Goal: Task Accomplishment & Management: Complete application form

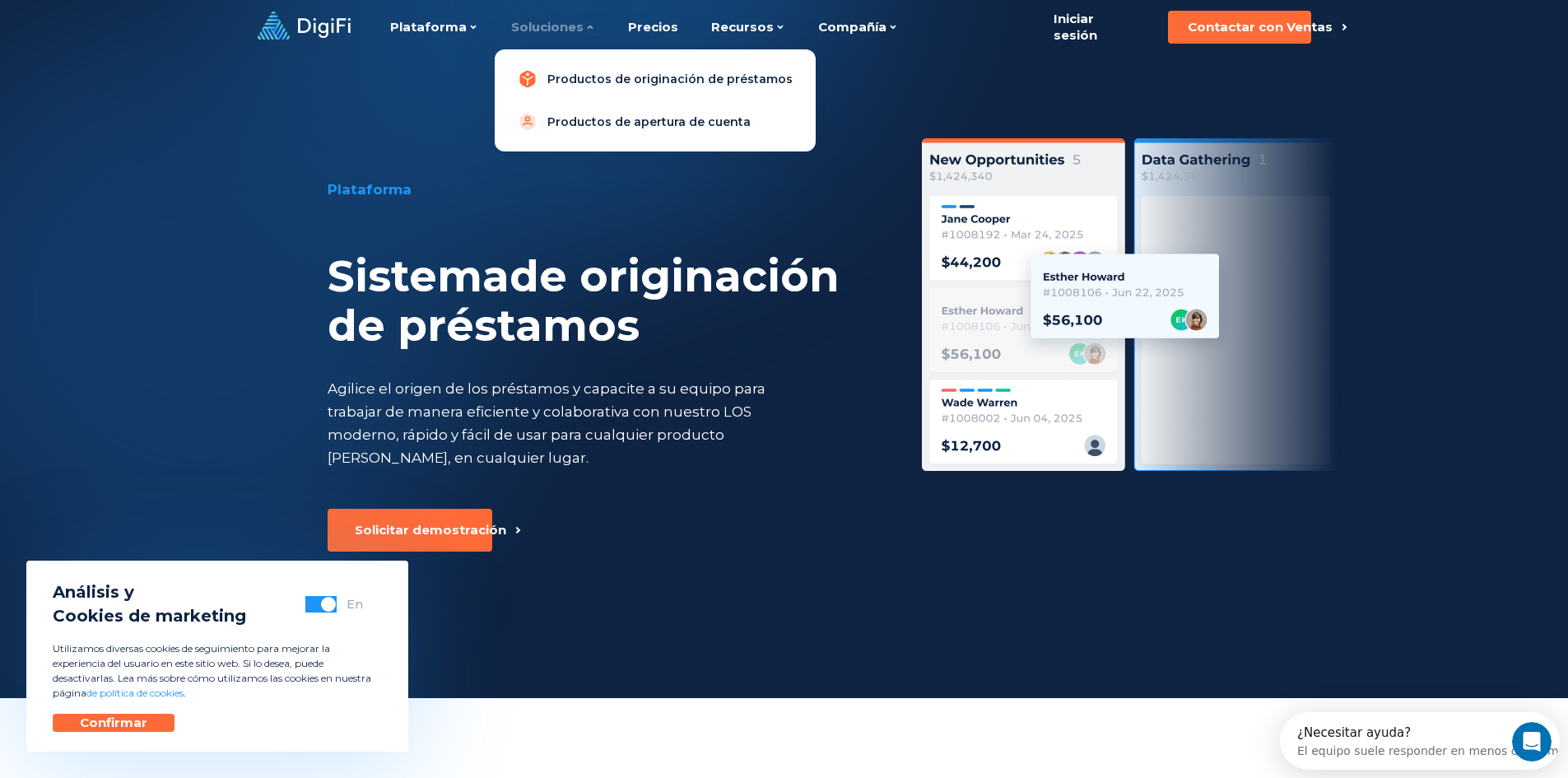
click at [580, 75] on font "Productos de originación de préstamos" at bounding box center [670, 79] width 246 height 15
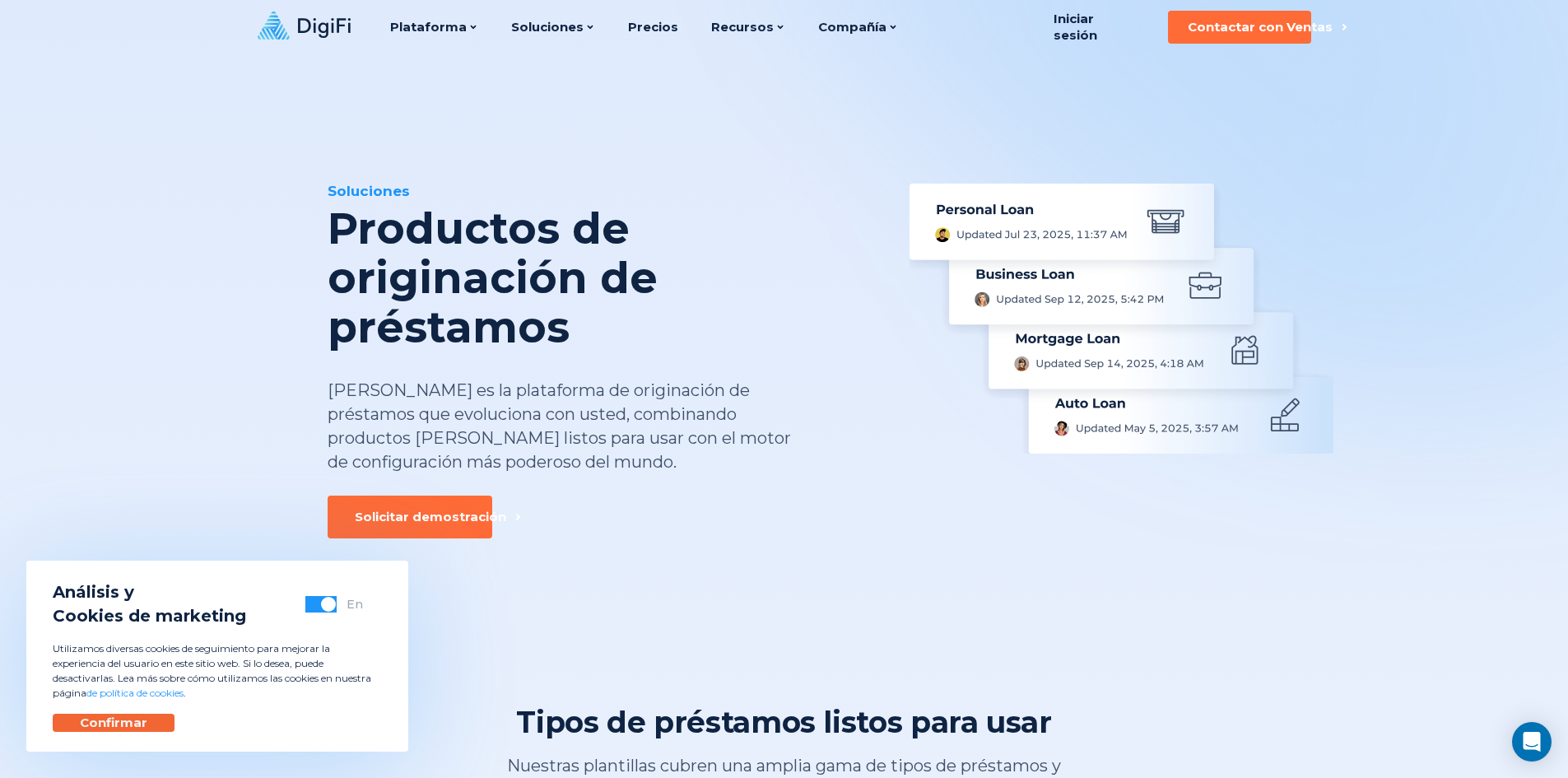
click at [124, 731] on button "Confirmar" at bounding box center [114, 723] width 122 height 18
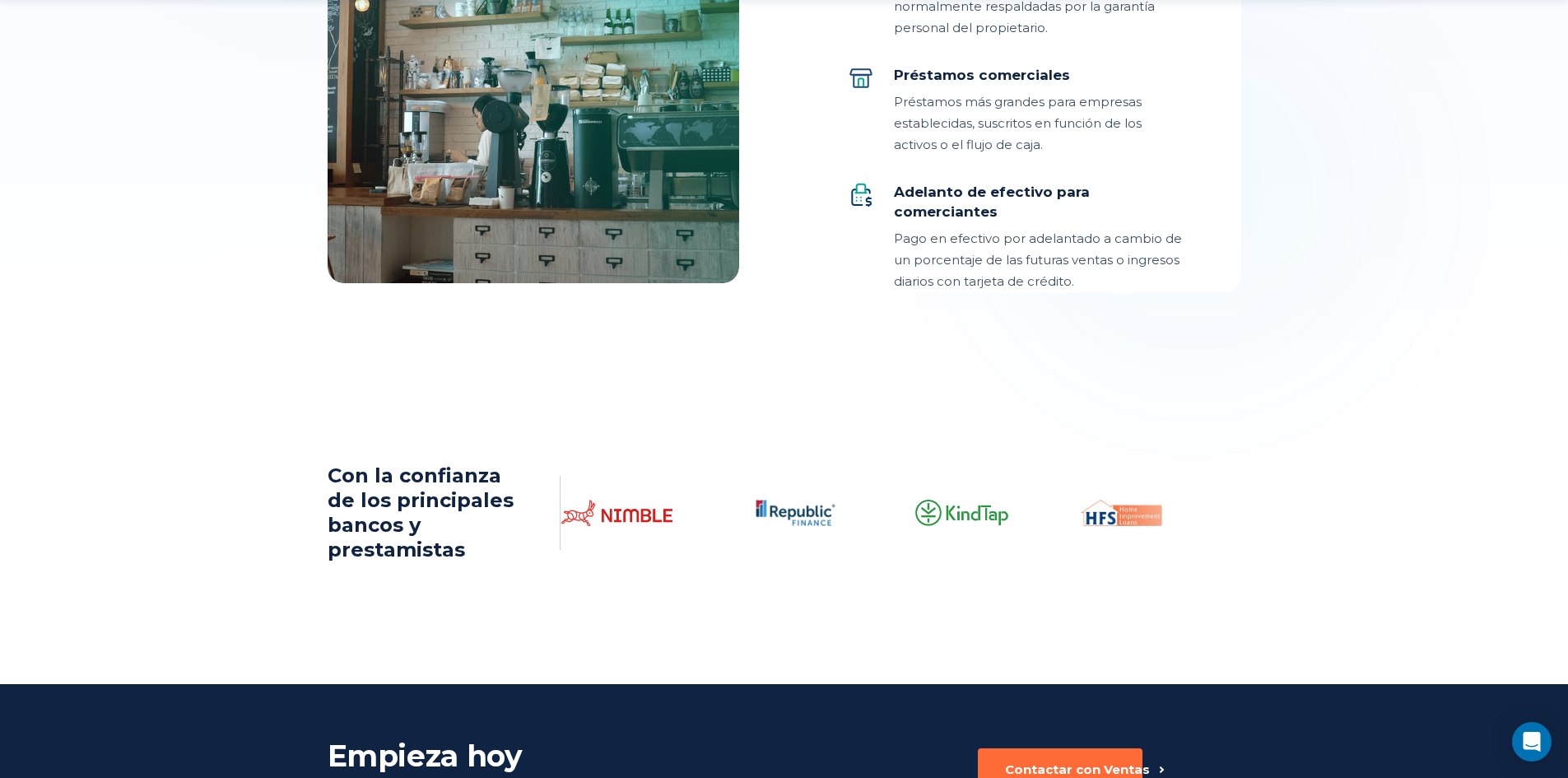
scroll to position [2306, 0]
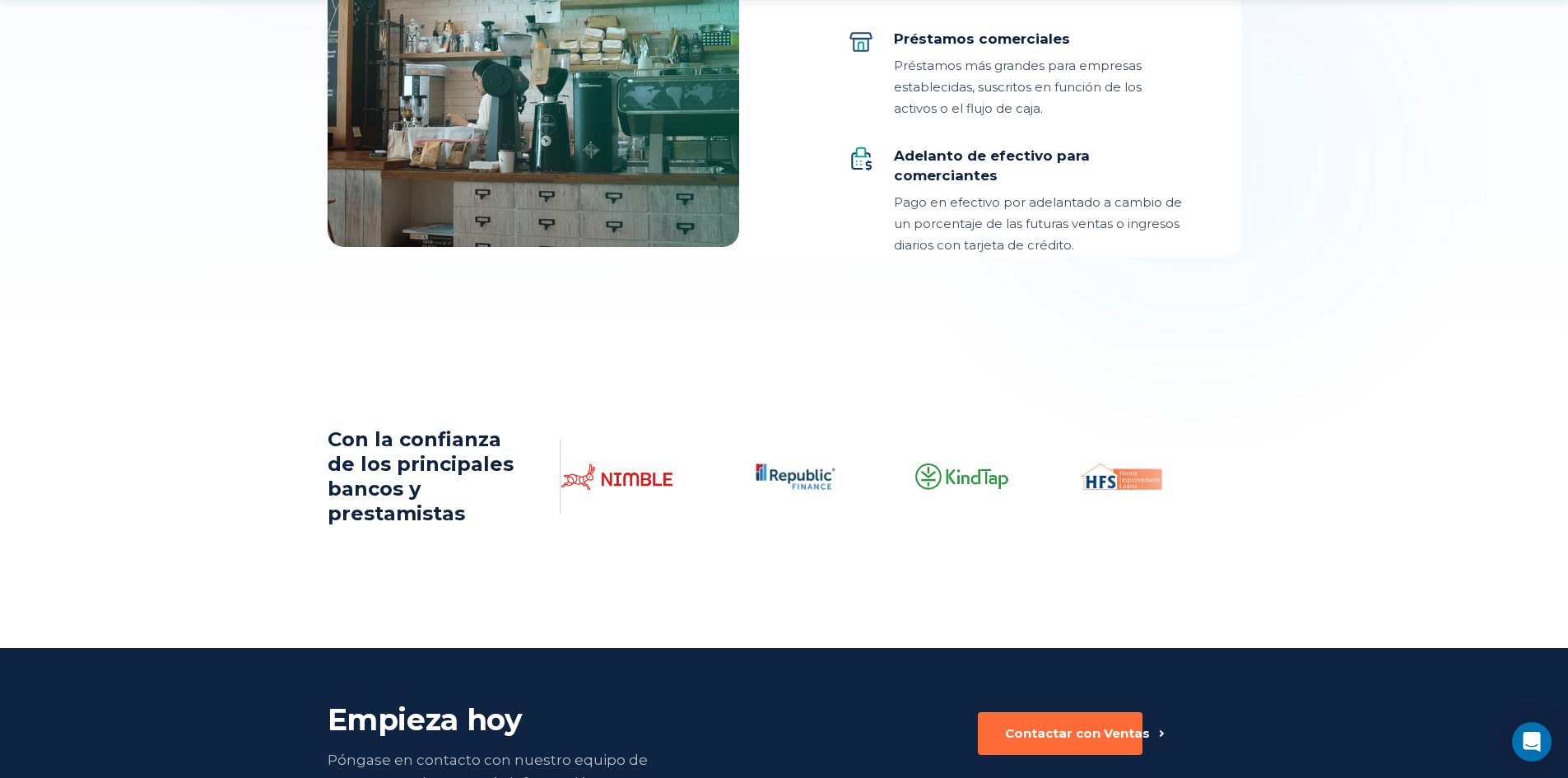
drag, startPoint x: 1041, startPoint y: 491, endPoint x: 840, endPoint y: 499, distance: 201.2
click at [935, 553] on div "Con la confianza de los principales bancos y prestamistas" at bounding box center [784, 476] width 1568 height 211
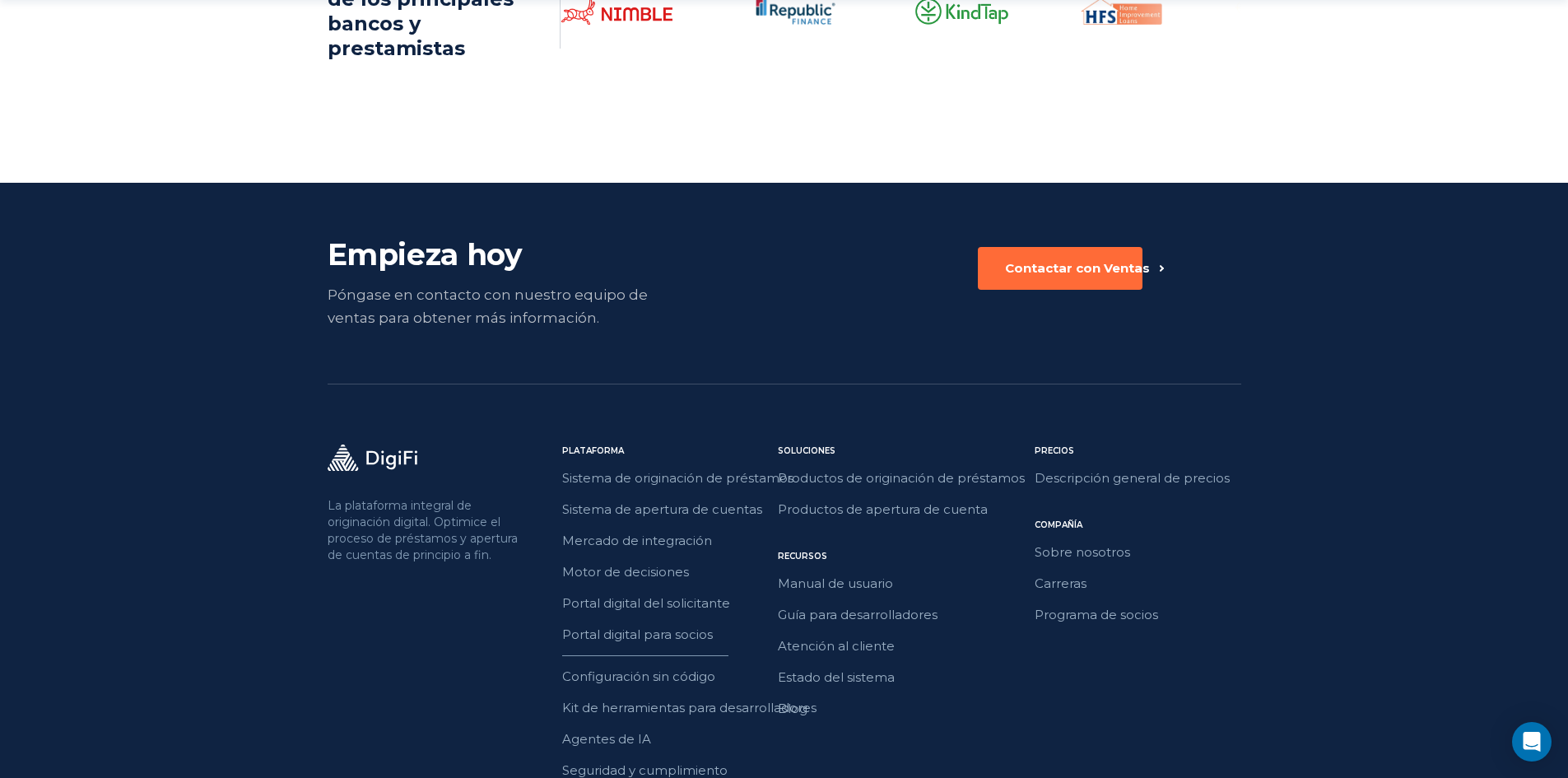
scroll to position [2799, 0]
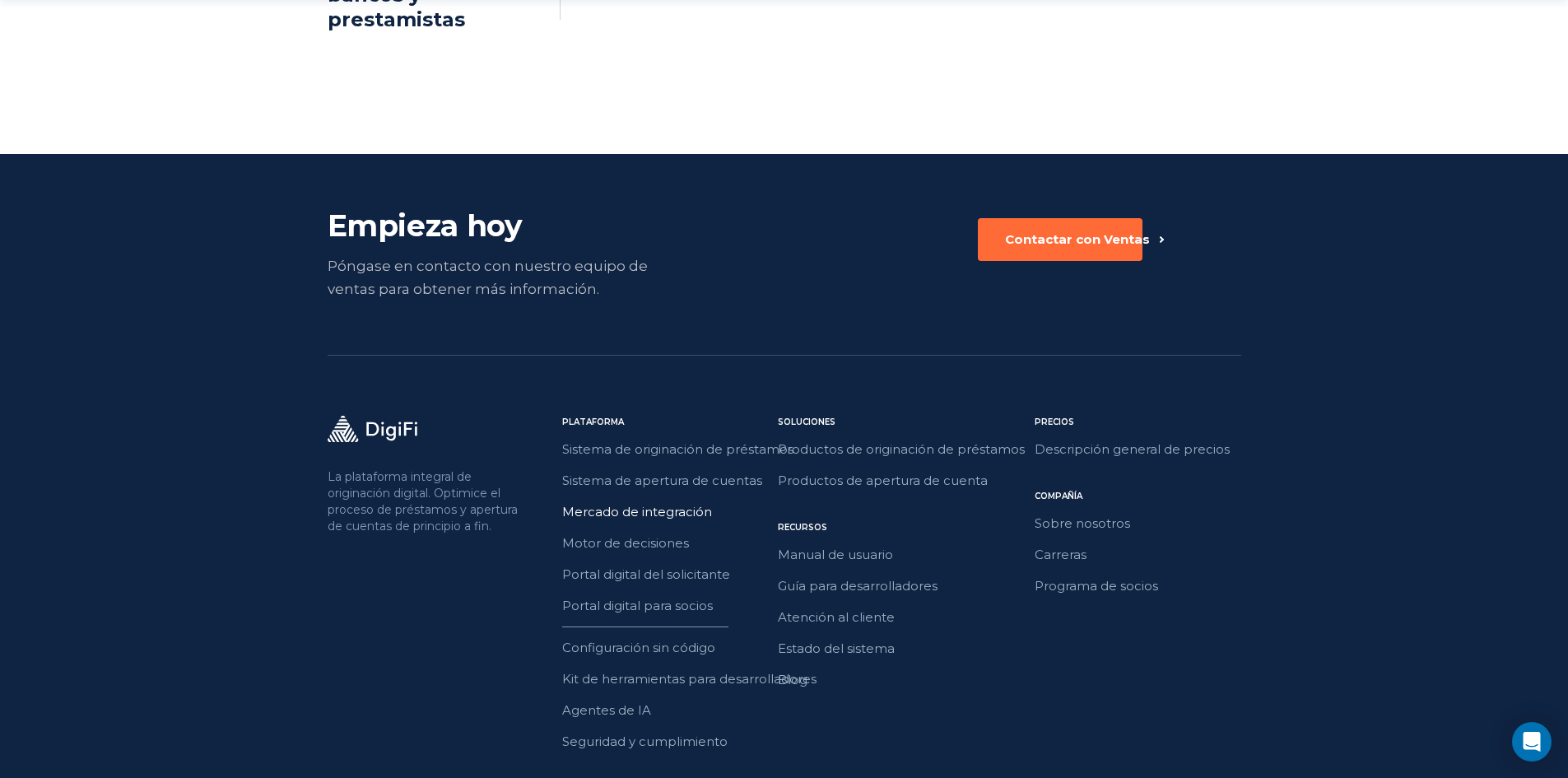
click at [612, 512] on font "Mercado de integración" at bounding box center [637, 511] width 150 height 16
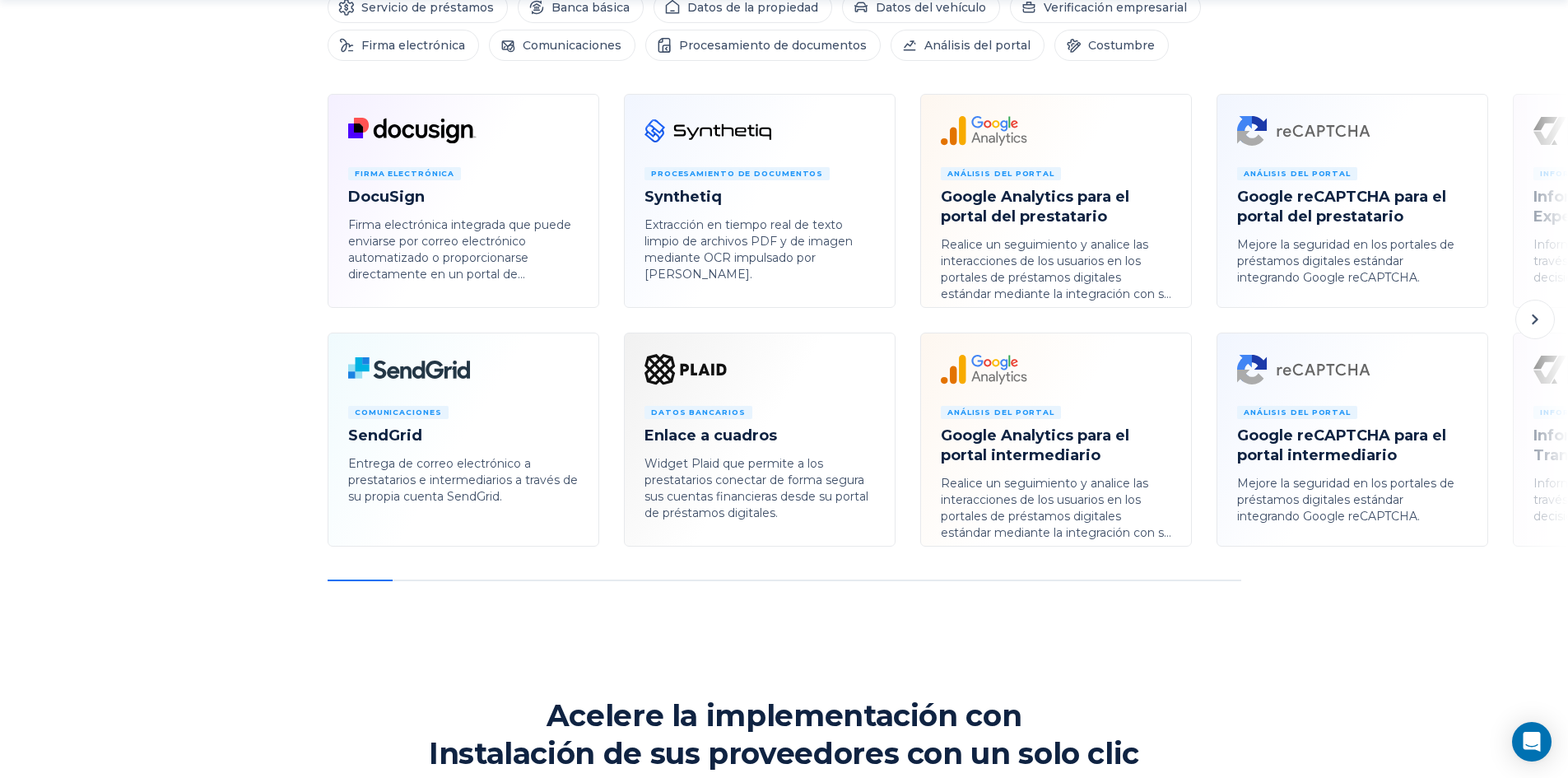
scroll to position [988, 0]
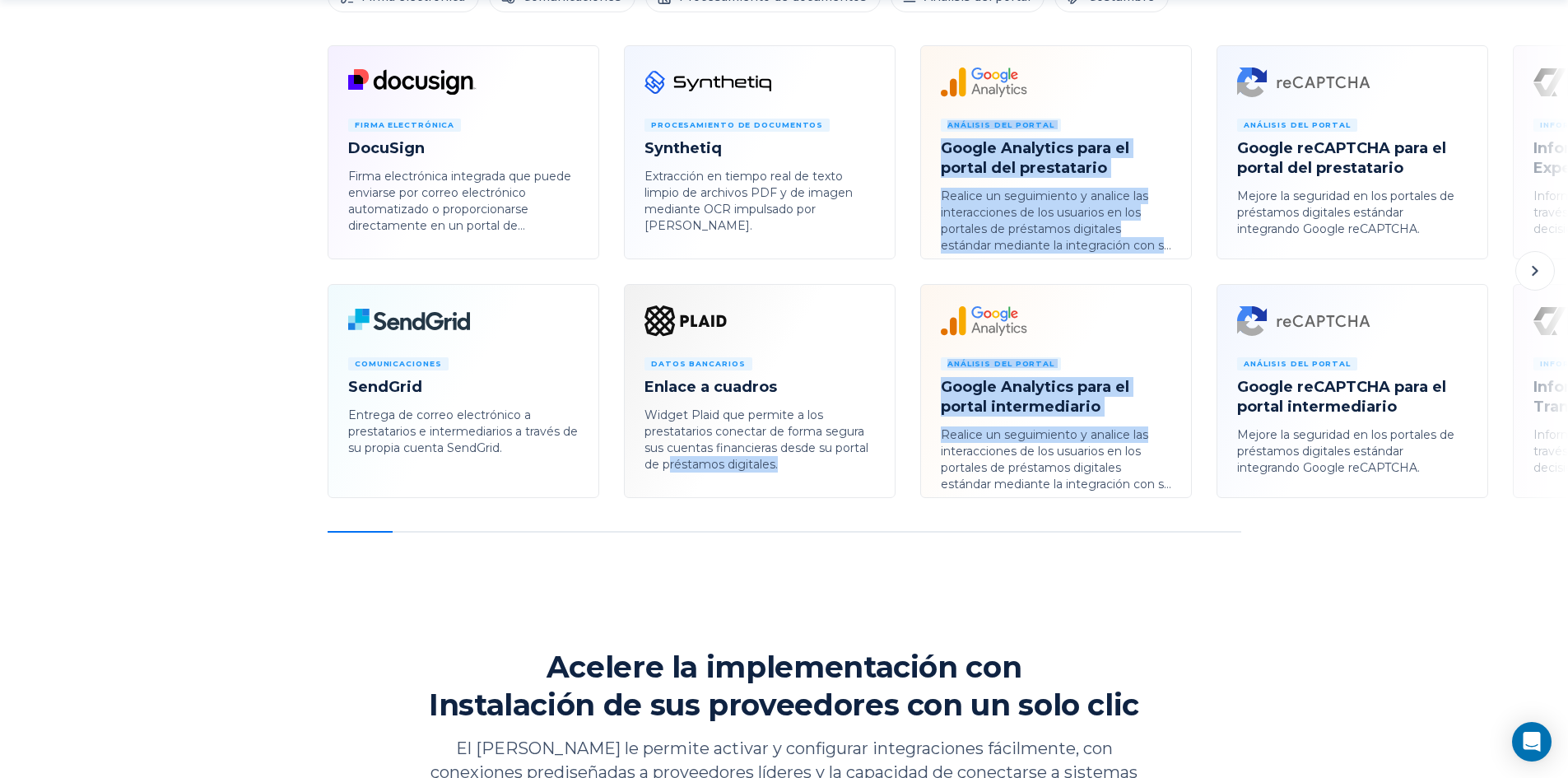
drag, startPoint x: 914, startPoint y: 446, endPoint x: 668, endPoint y: 470, distance: 247.2
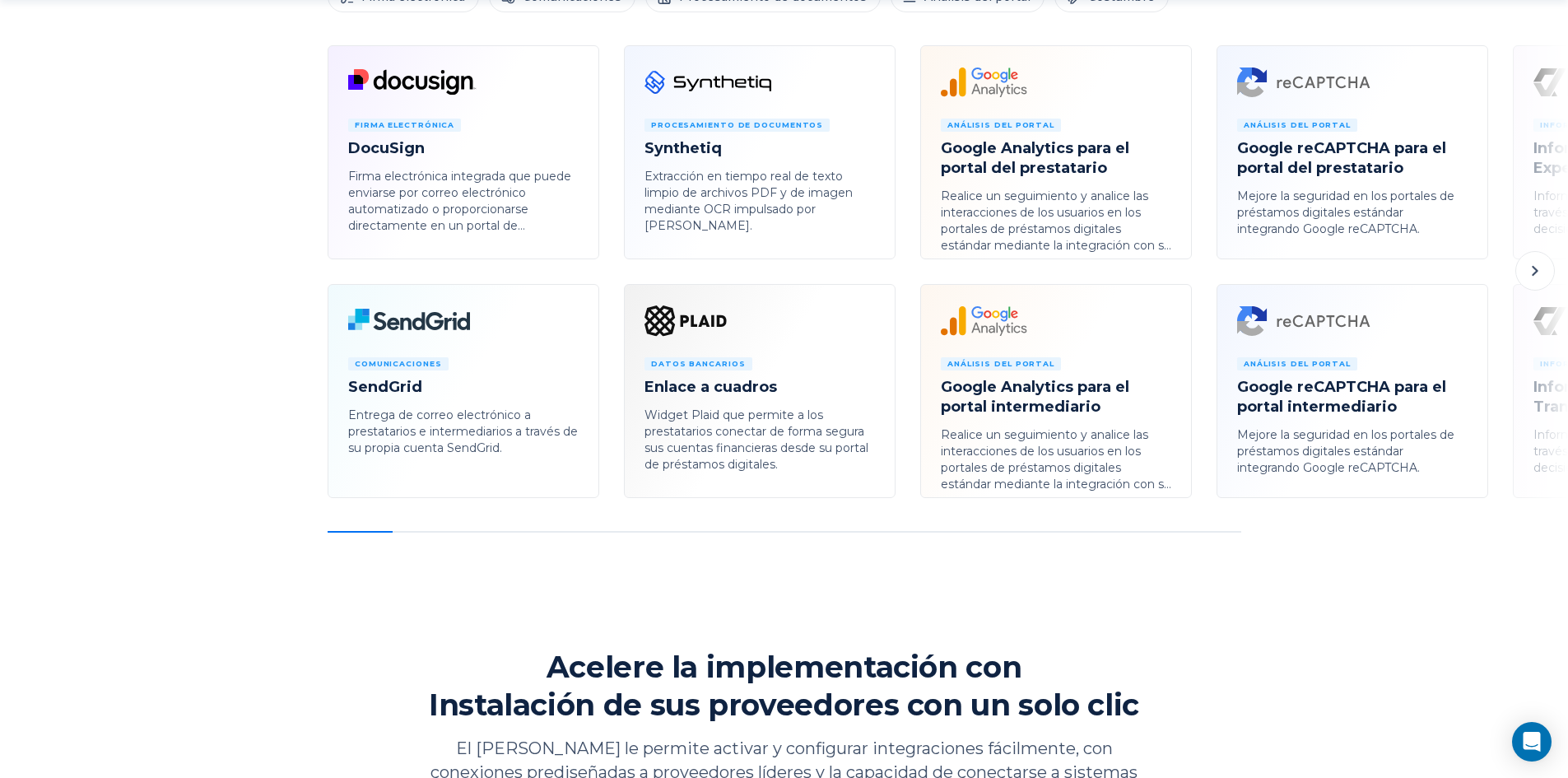
click at [1037, 532] on div "Plataforma Mercado de integración Conéctese sin problemas a servicios de tercer…" at bounding box center [784, 617] width 1568 height 3209
drag, startPoint x: 350, startPoint y: 533, endPoint x: 386, endPoint y: 531, distance: 36.1
click at [386, 531] on div "Plataforma Mercado de integración Conéctese sin problemas a servicios de tercer…" at bounding box center [784, 617] width 1568 height 3209
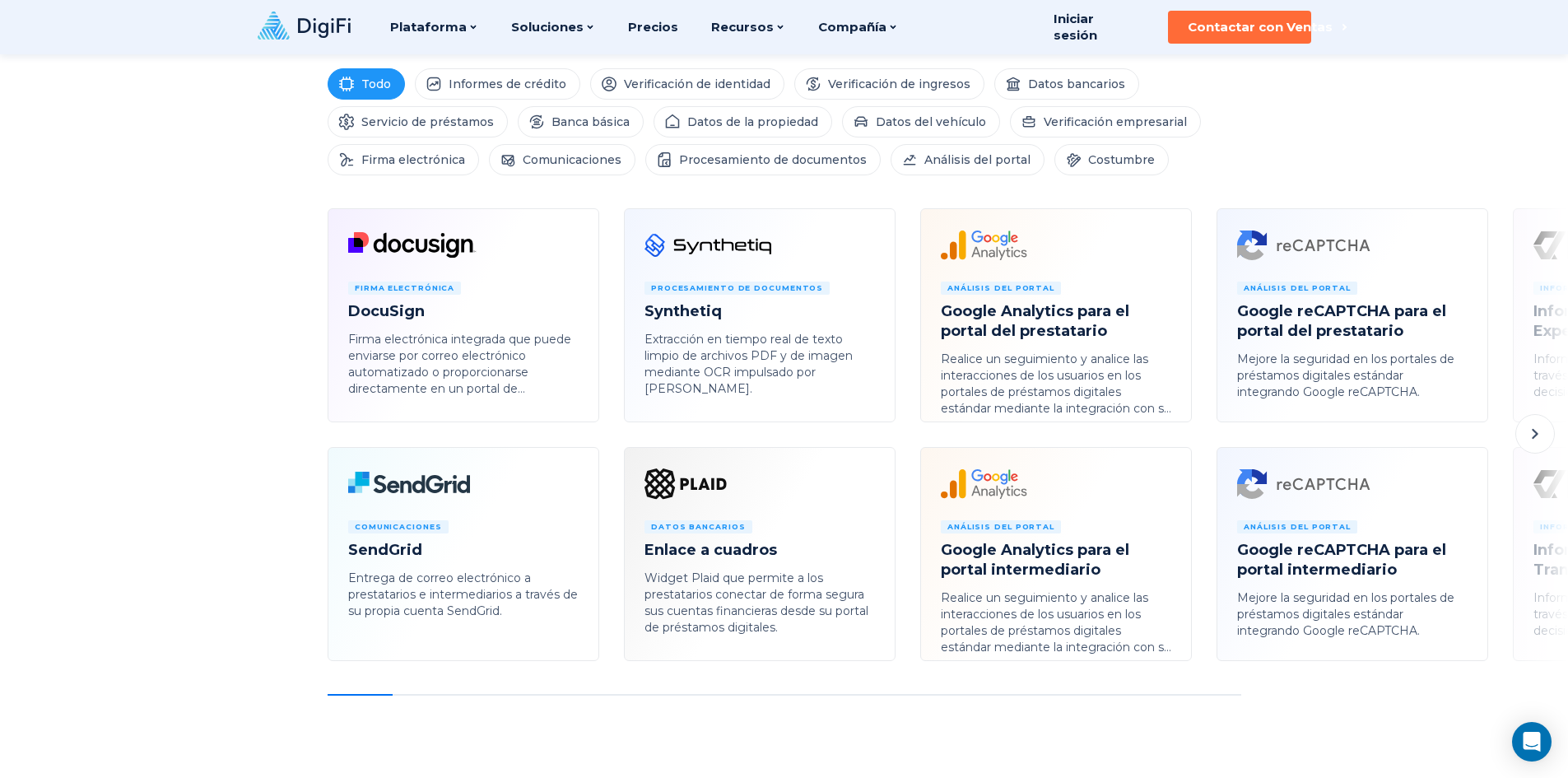
scroll to position [823, 0]
click at [1532, 445] on icon at bounding box center [1535, 435] width 20 height 20
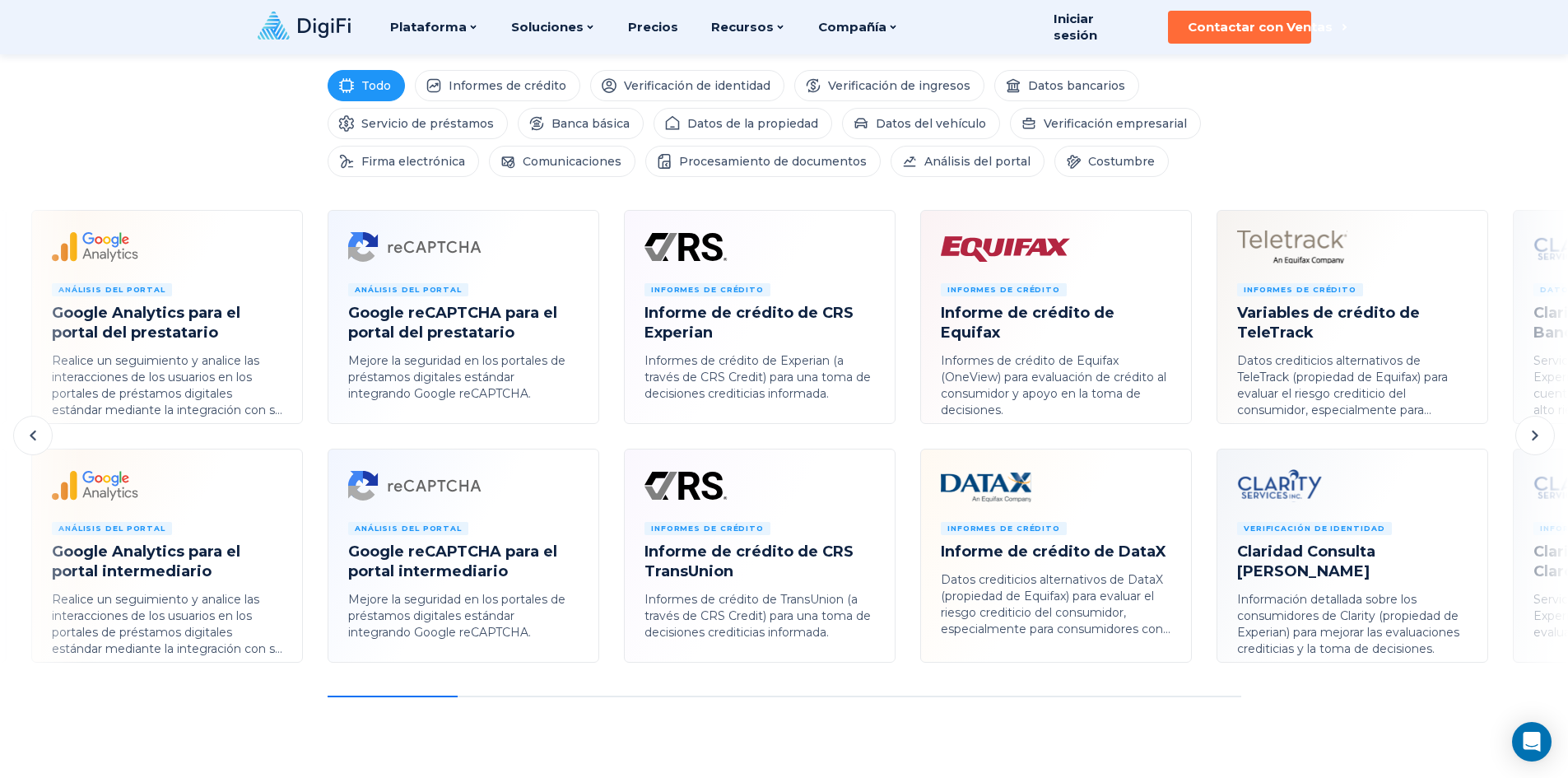
click at [1532, 438] on icon at bounding box center [1535, 435] width 20 height 20
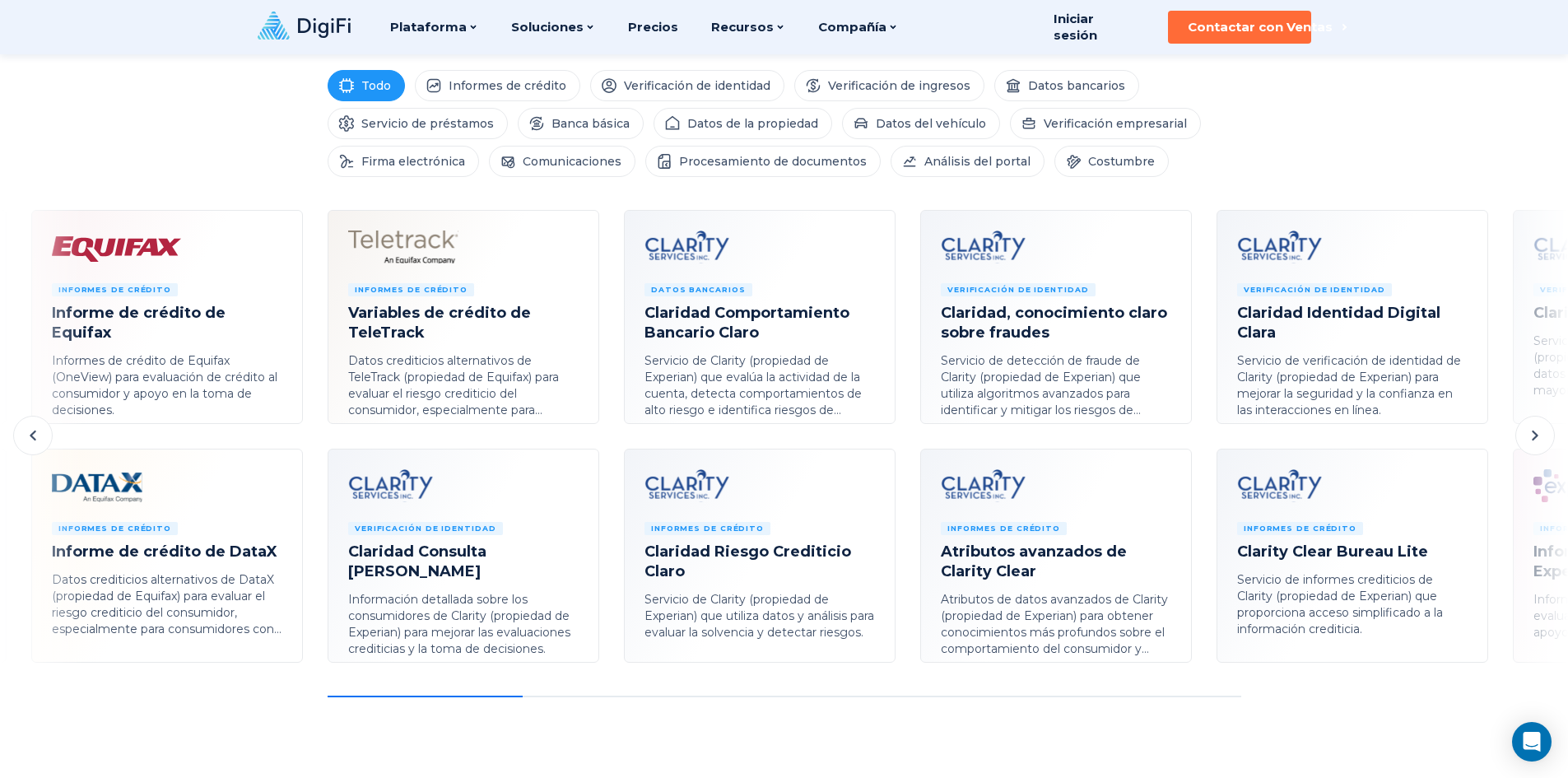
click at [1532, 438] on icon at bounding box center [1535, 435] width 20 height 20
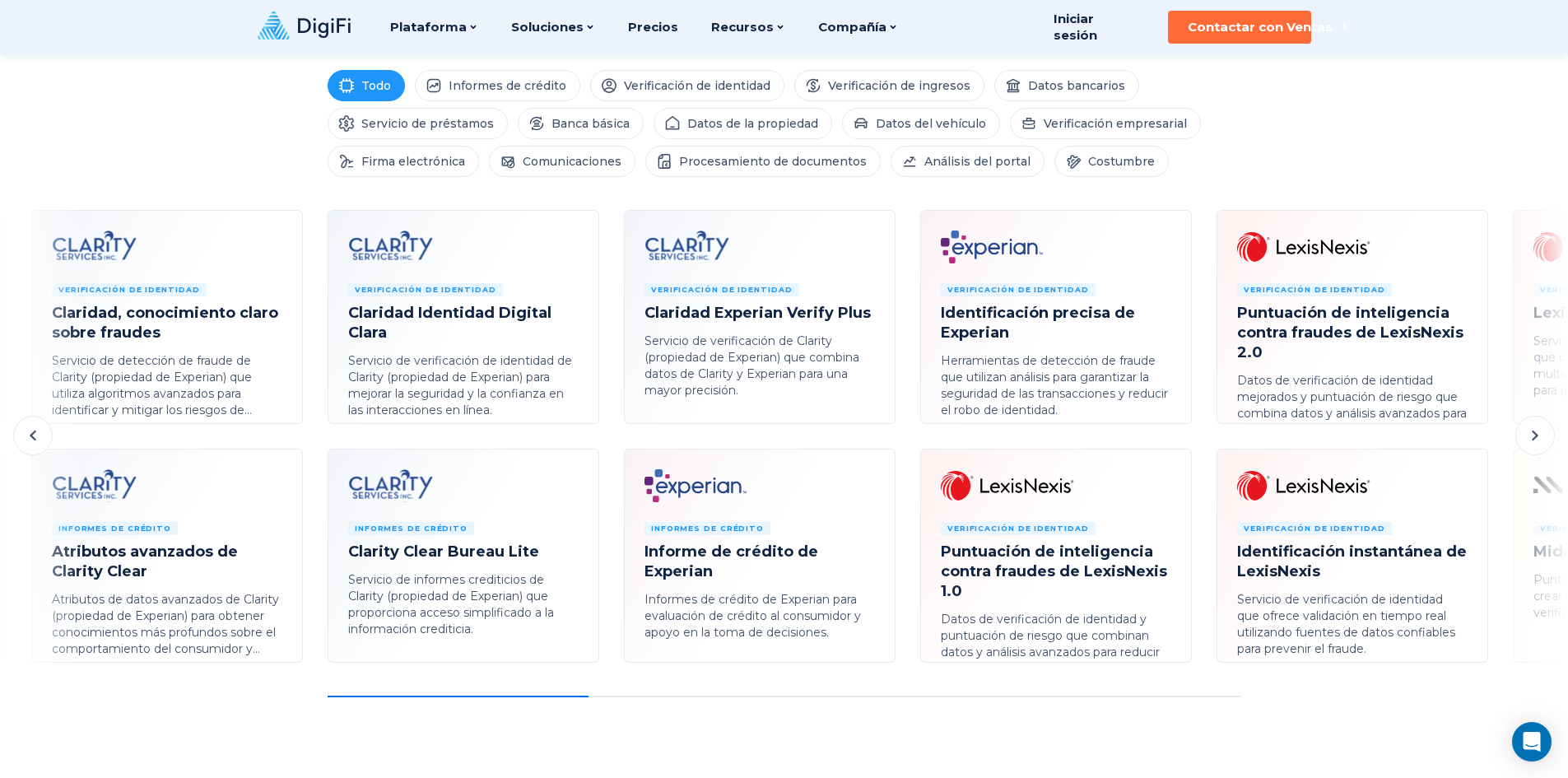
click at [1532, 438] on icon at bounding box center [1535, 435] width 20 height 20
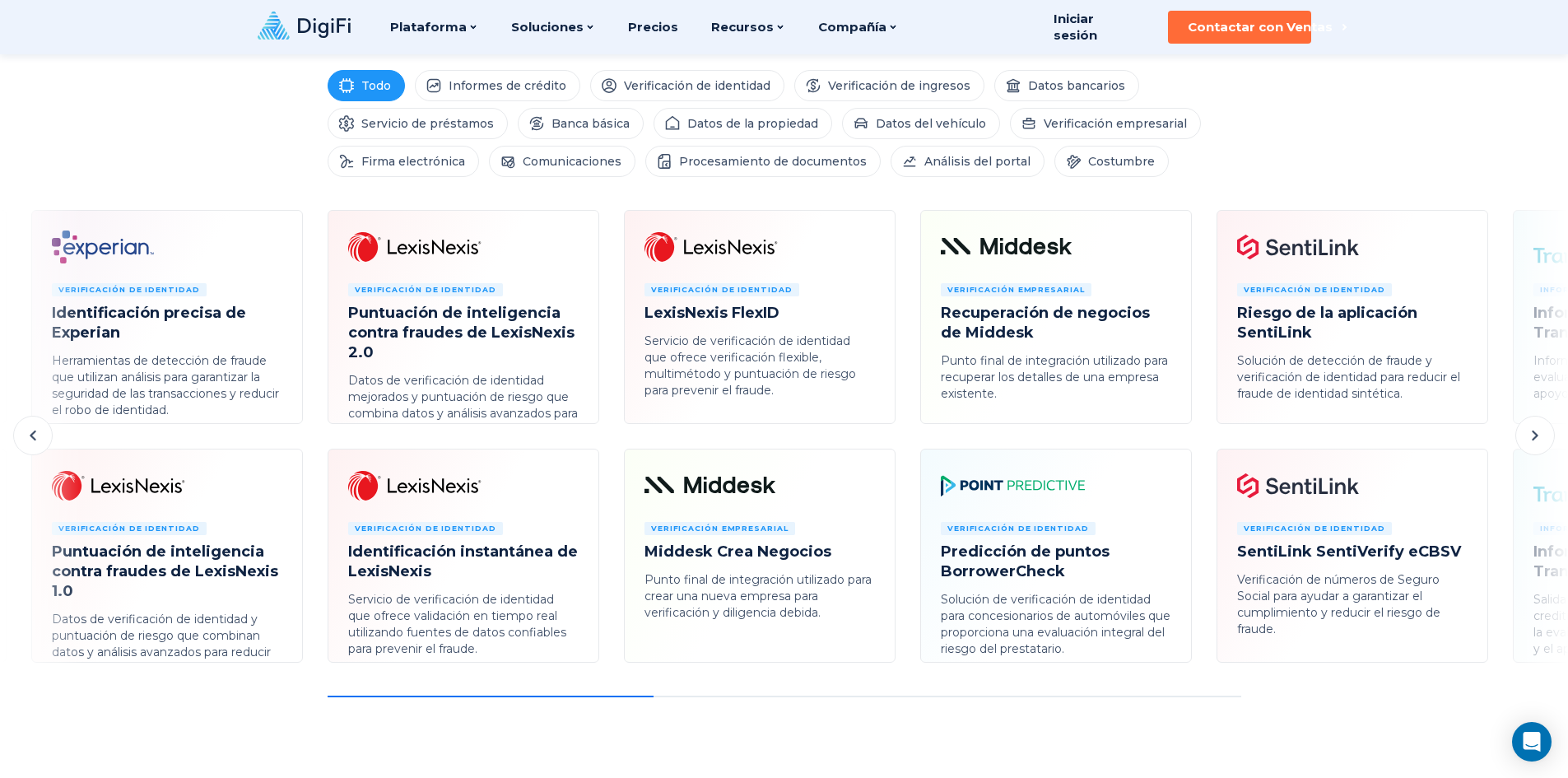
click at [1532, 438] on icon at bounding box center [1535, 435] width 20 height 20
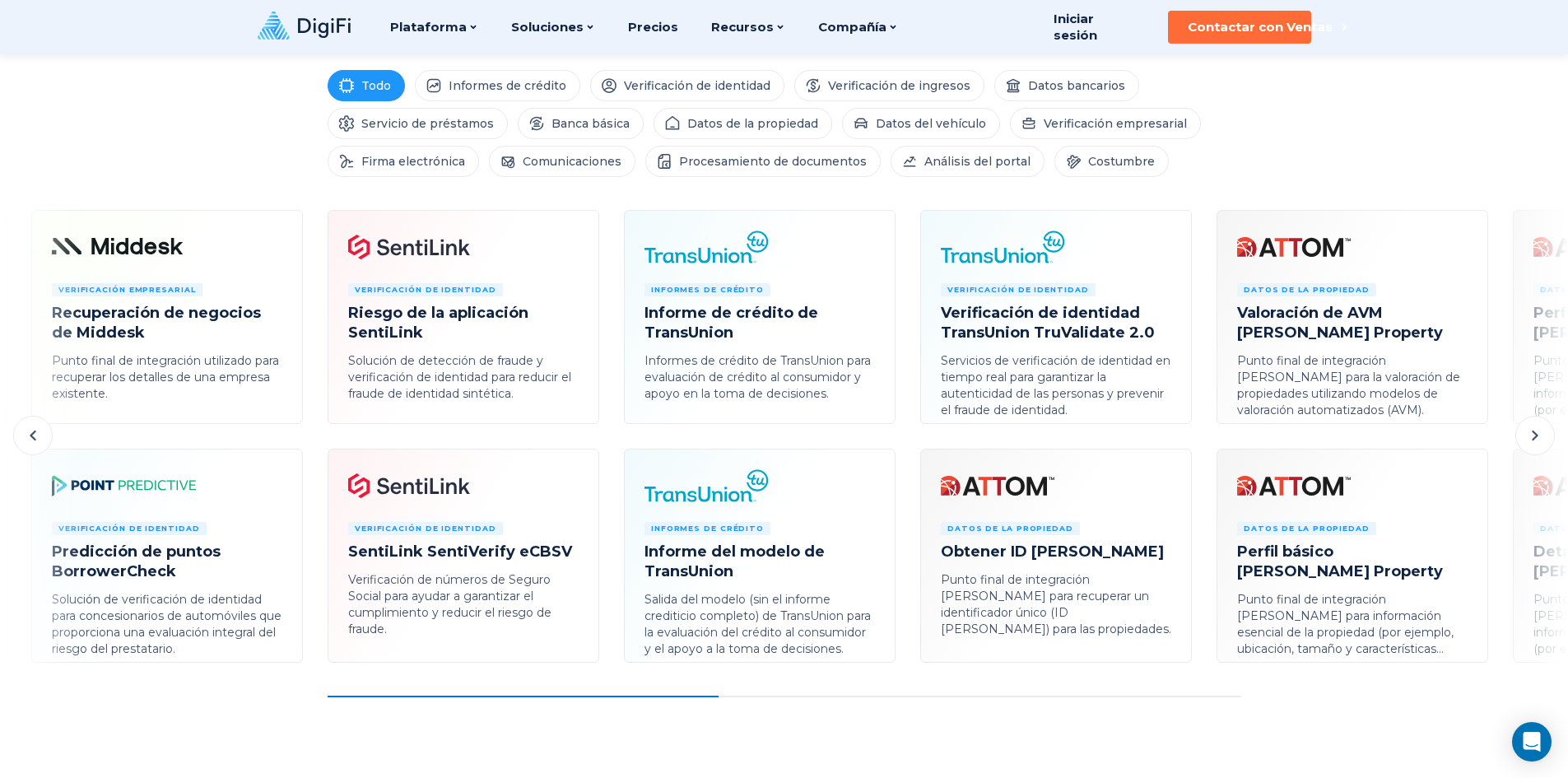
click at [1532, 438] on icon at bounding box center [1535, 435] width 20 height 20
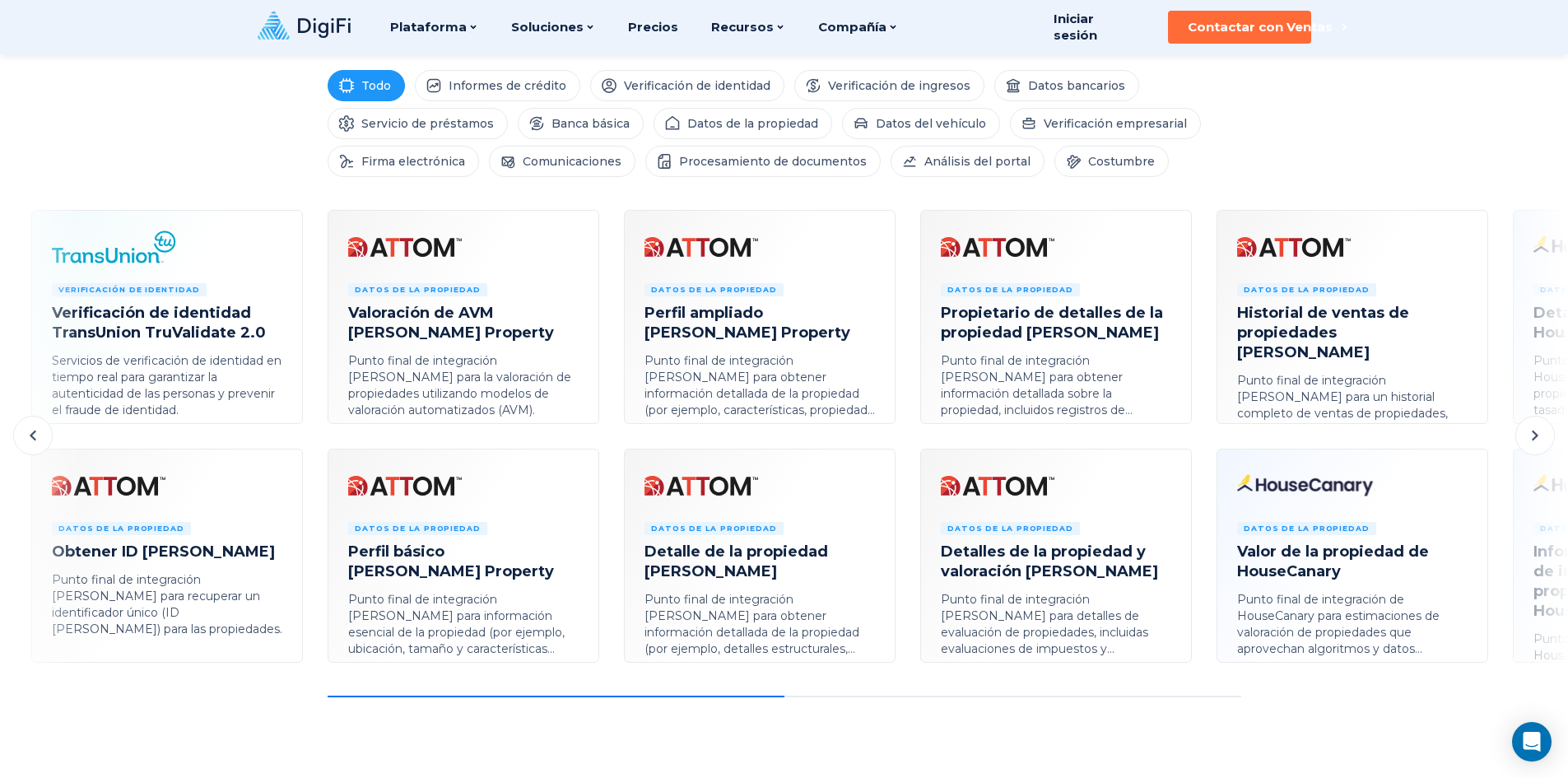
click at [1532, 438] on icon at bounding box center [1535, 435] width 20 height 20
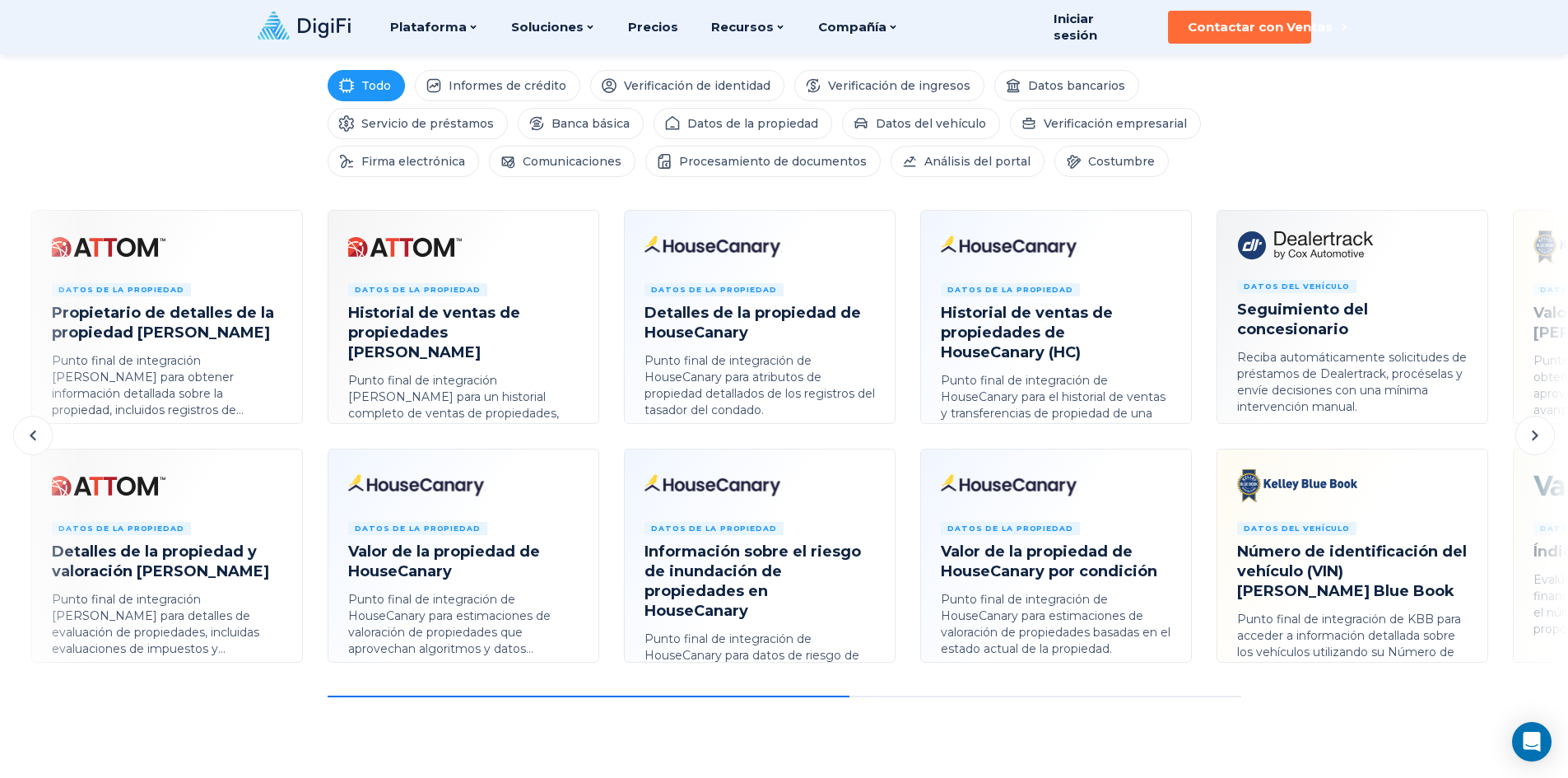
click at [1532, 438] on icon at bounding box center [1535, 435] width 20 height 20
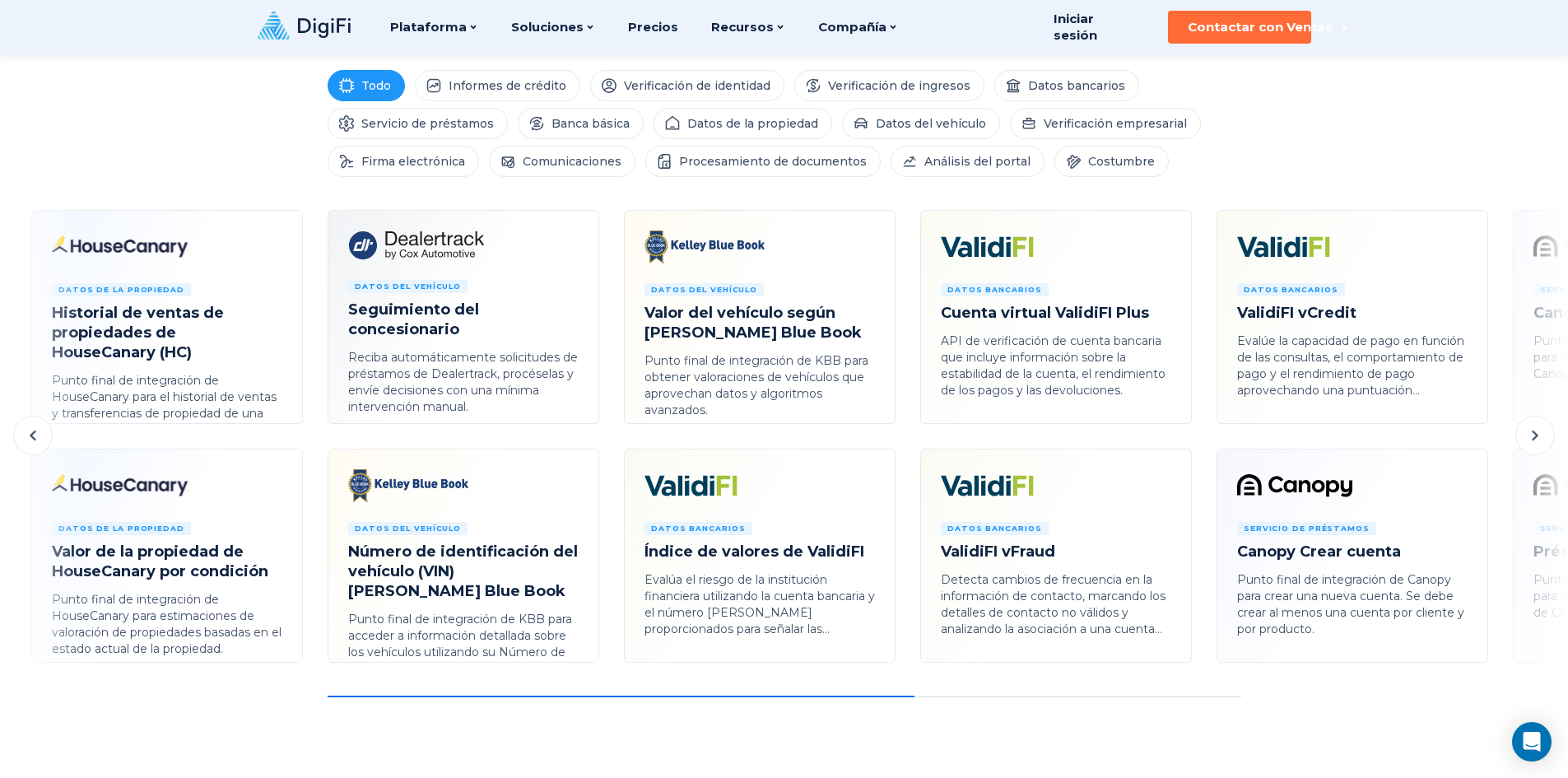
click at [1532, 438] on icon at bounding box center [1535, 435] width 20 height 20
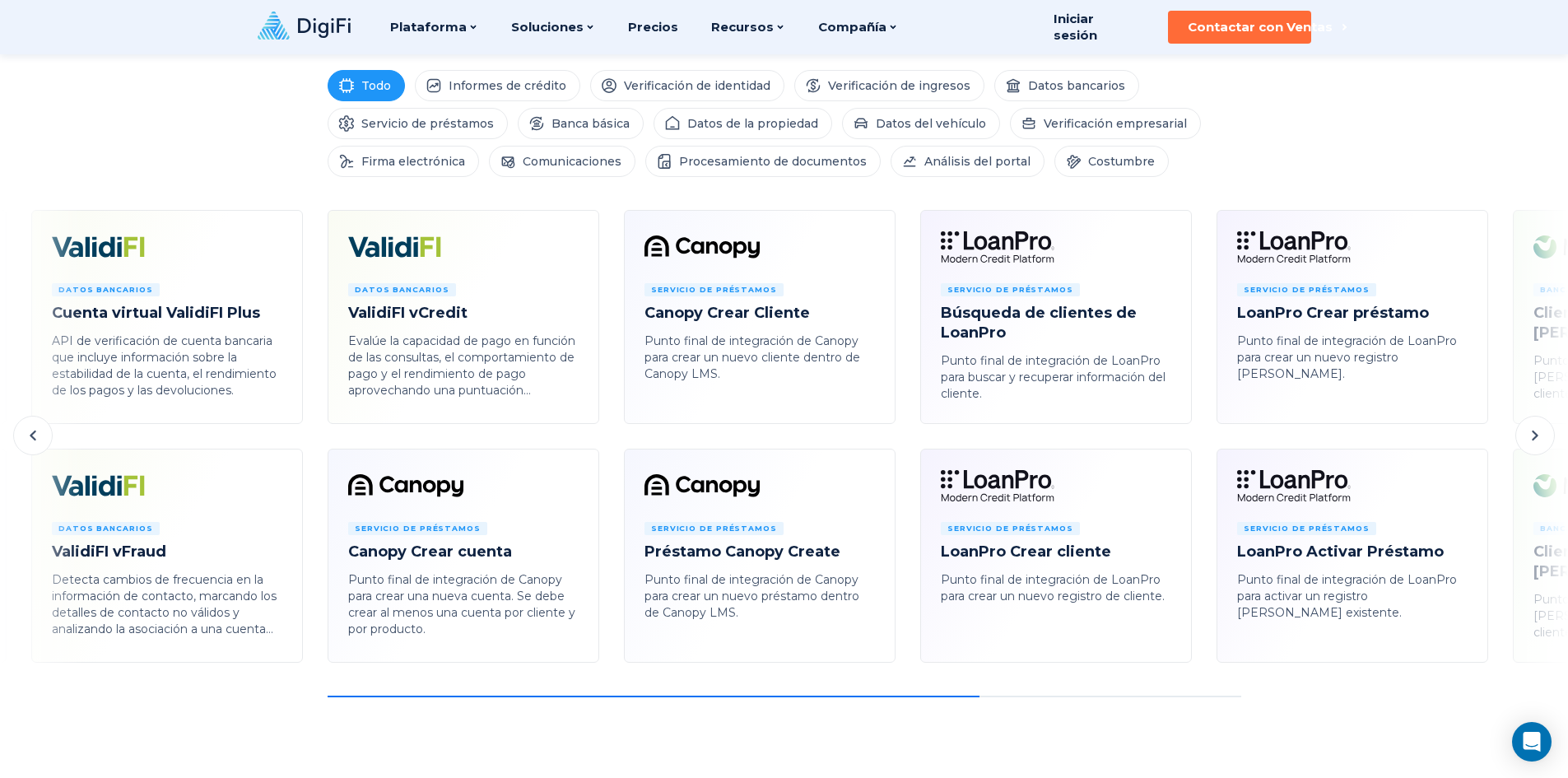
click at [1532, 438] on icon at bounding box center [1535, 435] width 20 height 20
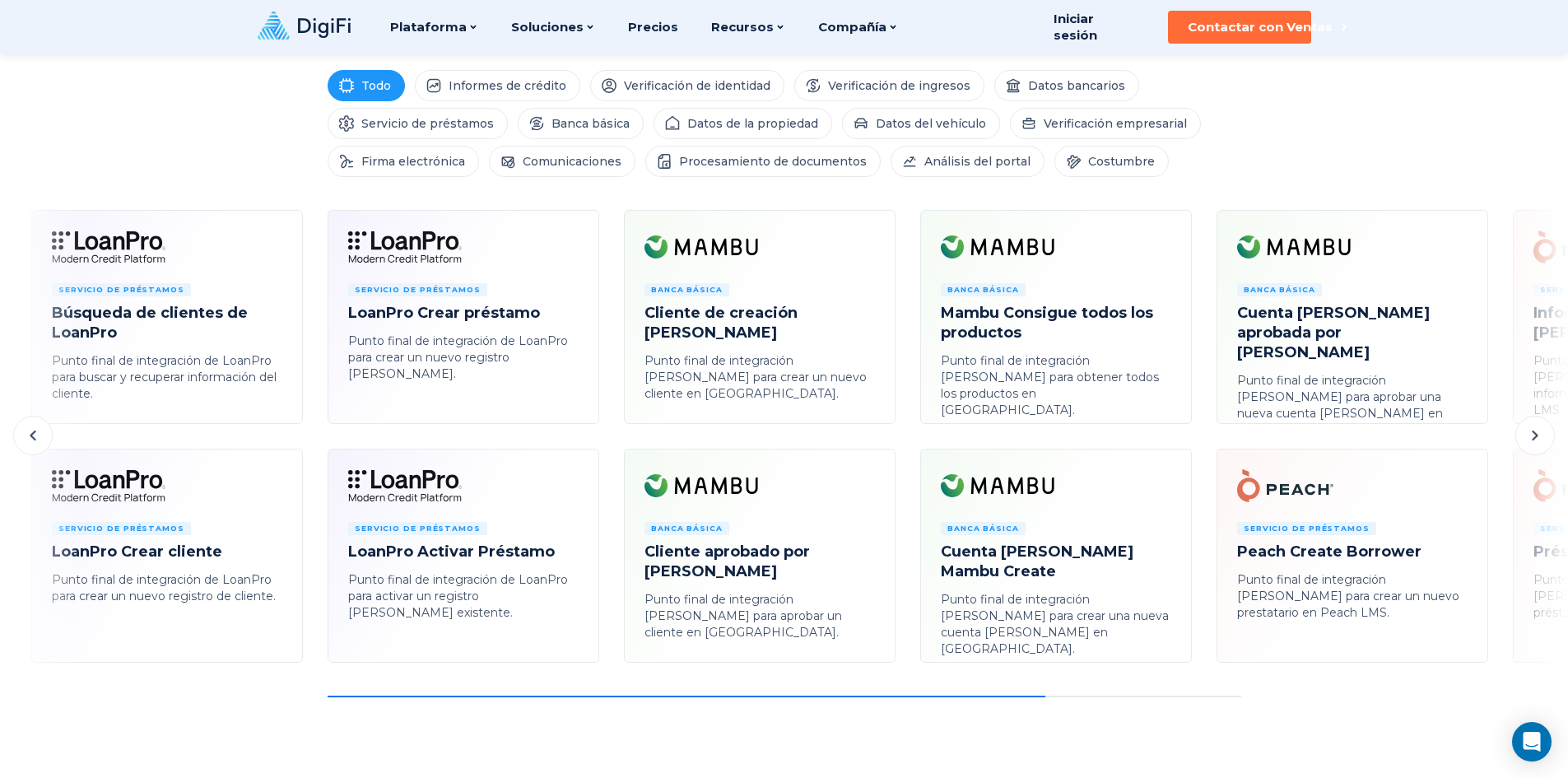
click at [1532, 438] on icon at bounding box center [1535, 435] width 20 height 20
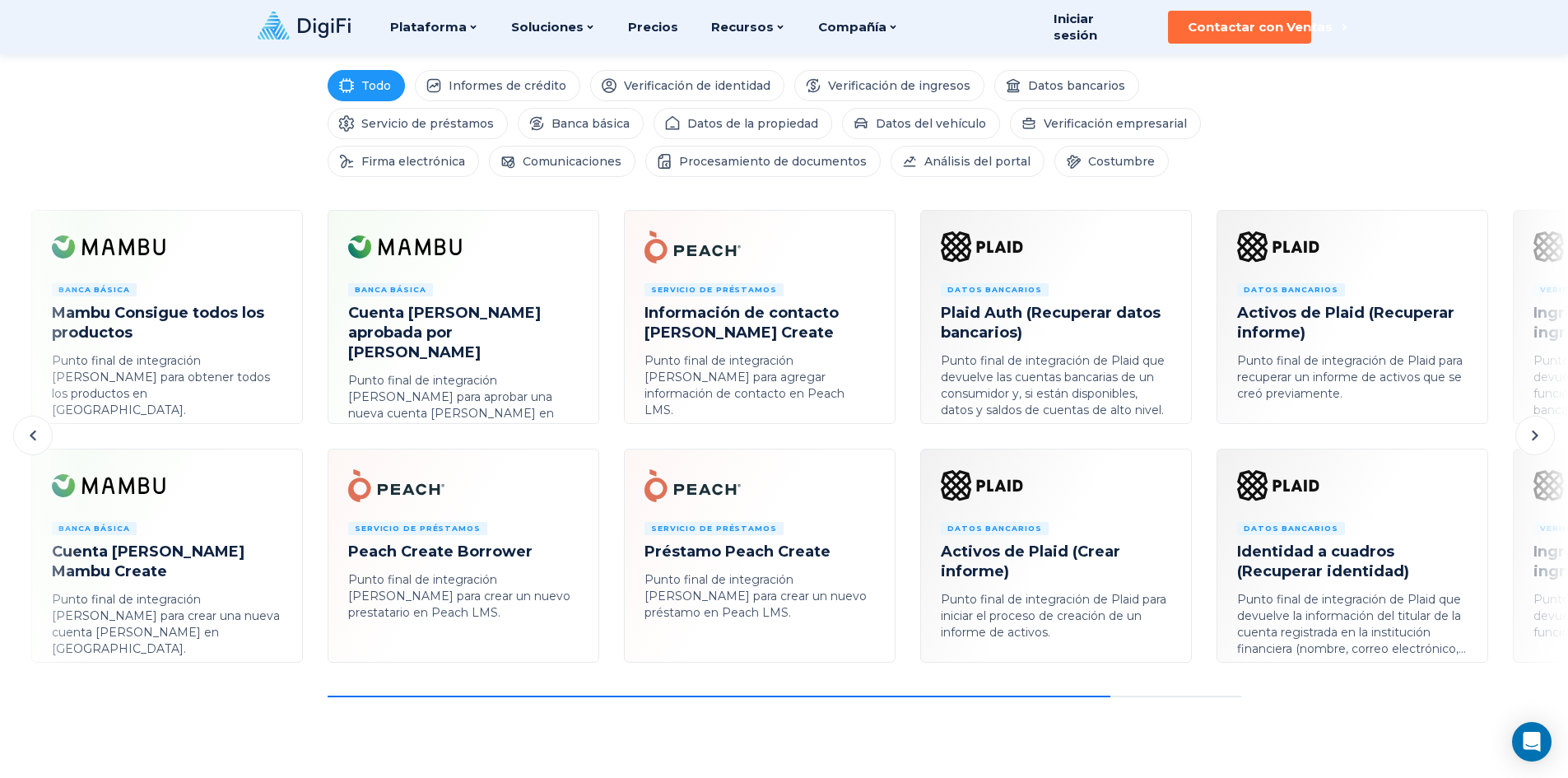
click at [1532, 438] on icon at bounding box center [1535, 435] width 20 height 20
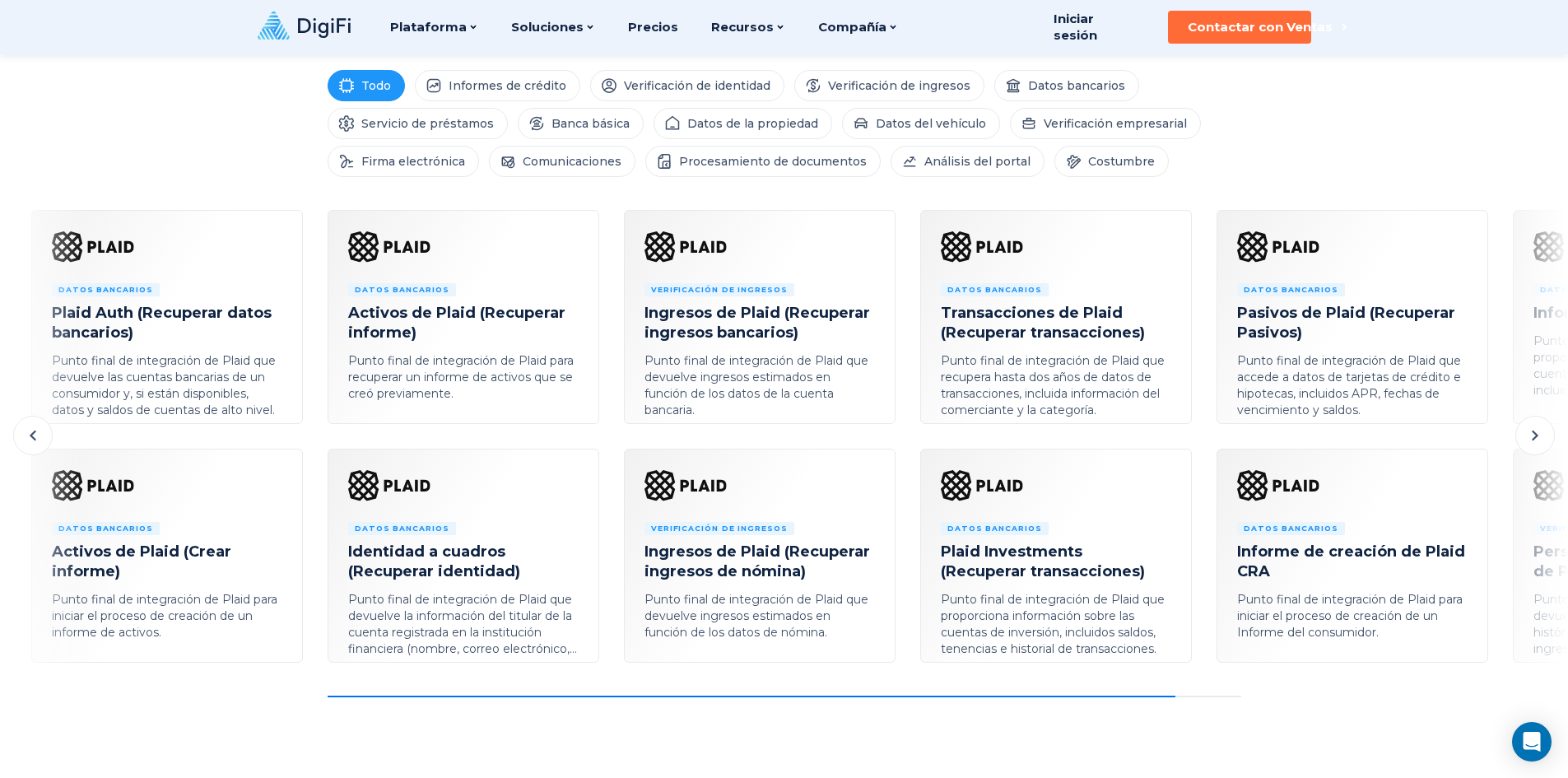
click at [1532, 438] on icon at bounding box center [1535, 435] width 20 height 20
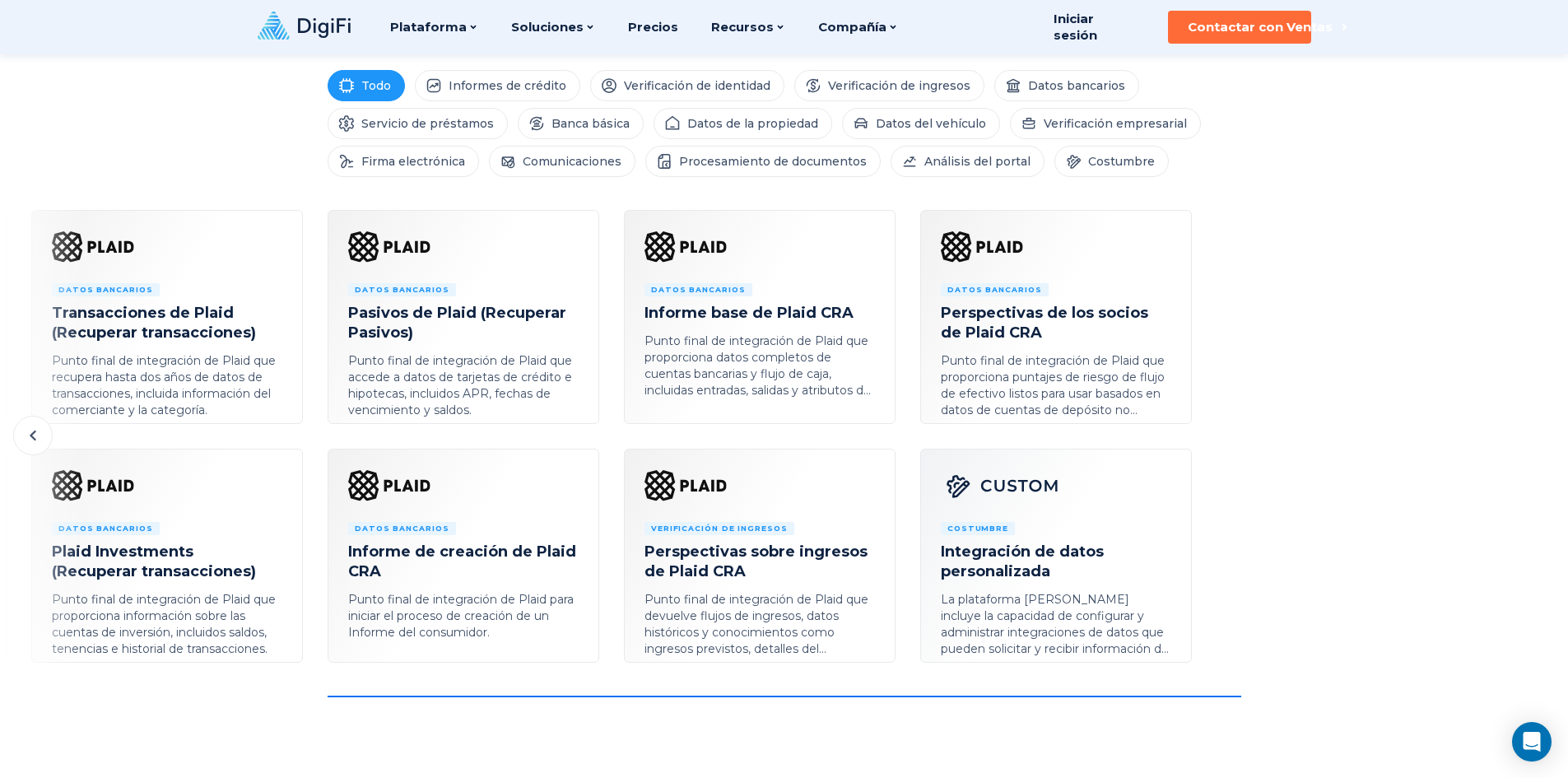
click at [1532, 438] on div "Firma electrónica DocuSign Firma electrónica integrada que puede enviarse por c…" at bounding box center [784, 453] width 1568 height 487
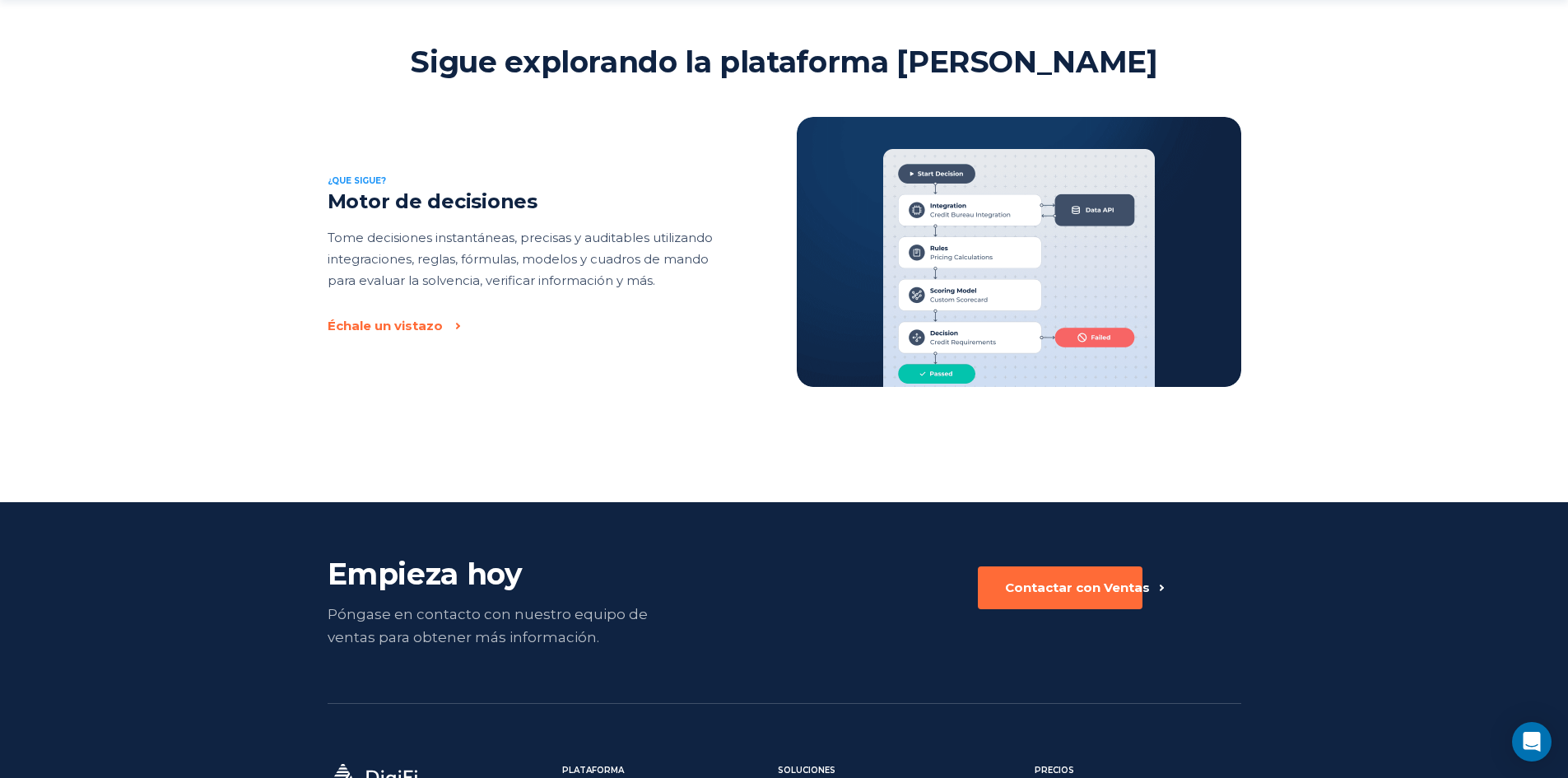
scroll to position [2717, 0]
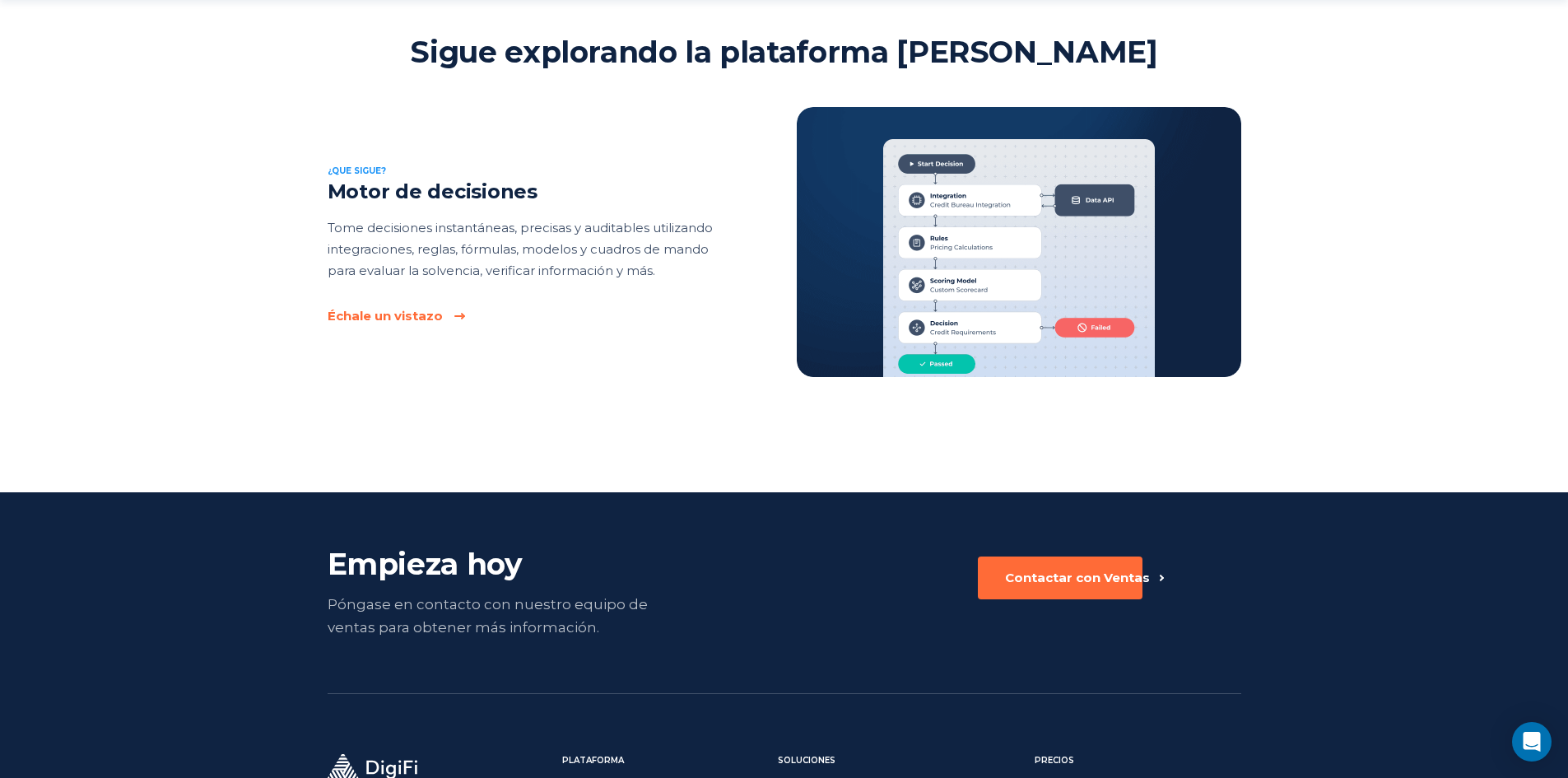
click at [449, 312] on link "Échale un vistazo" at bounding box center [531, 316] width 408 height 17
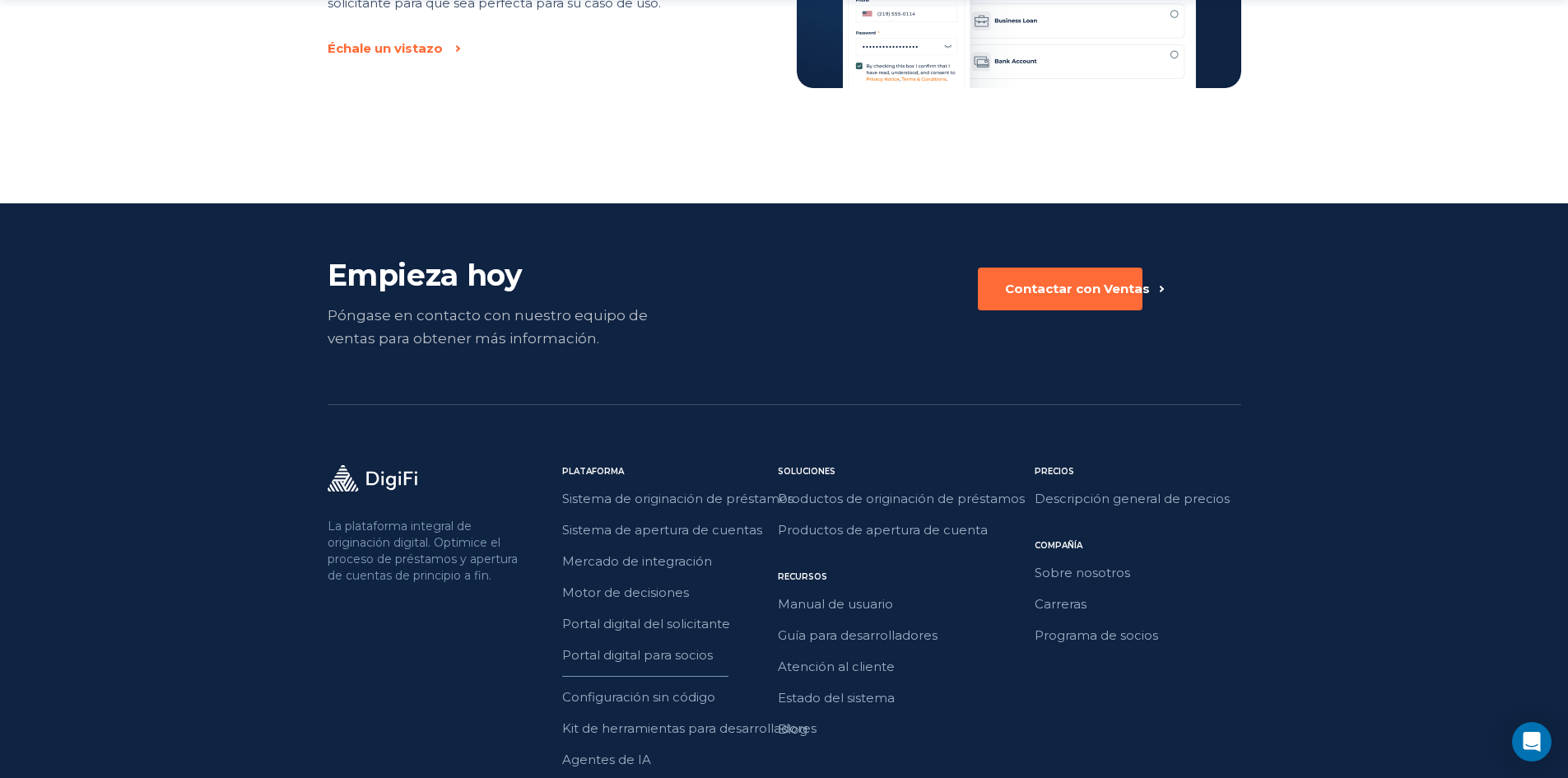
scroll to position [2881, 0]
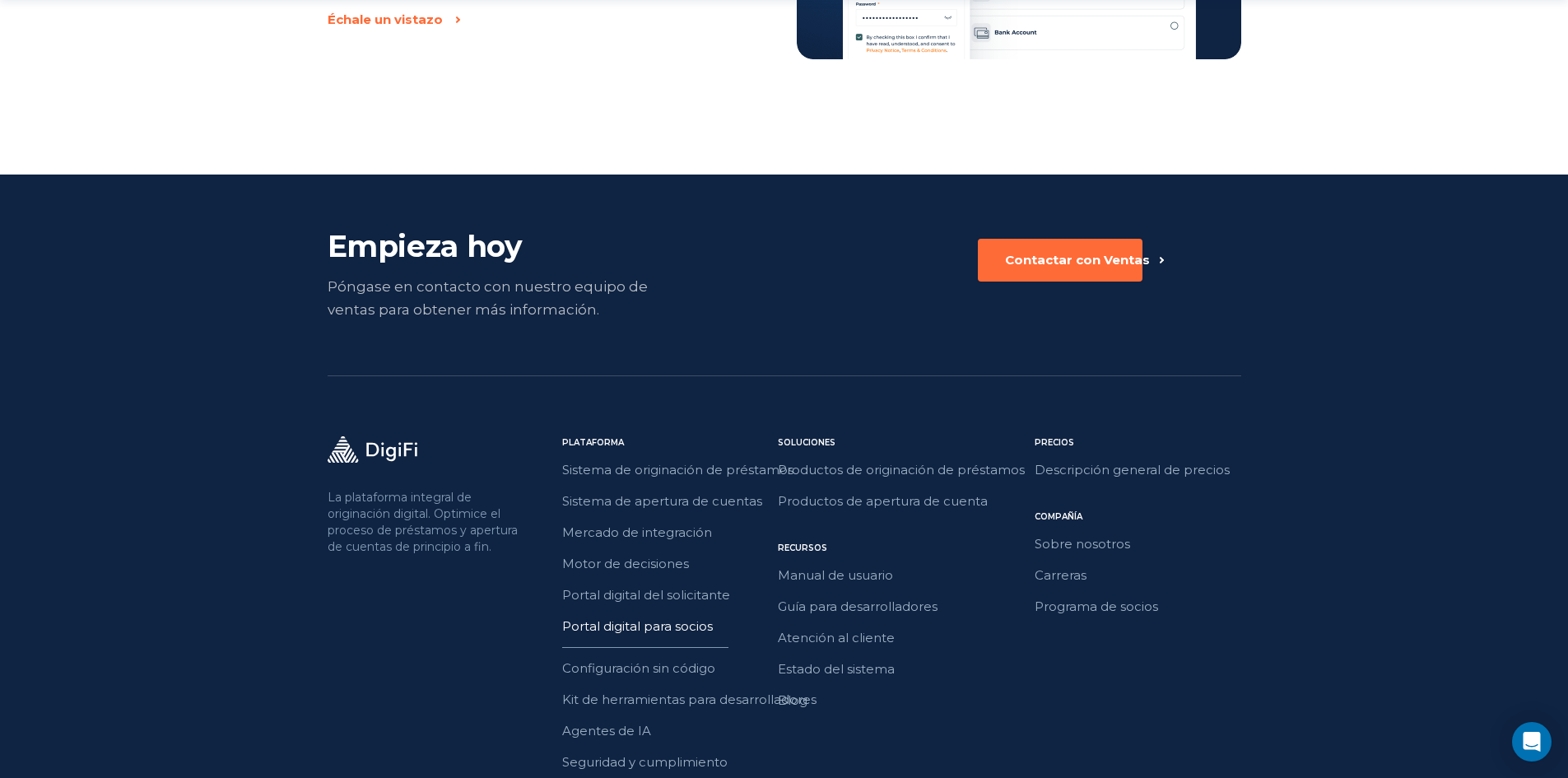
click at [620, 633] on font "Portal digital para socios" at bounding box center [637, 626] width 150 height 16
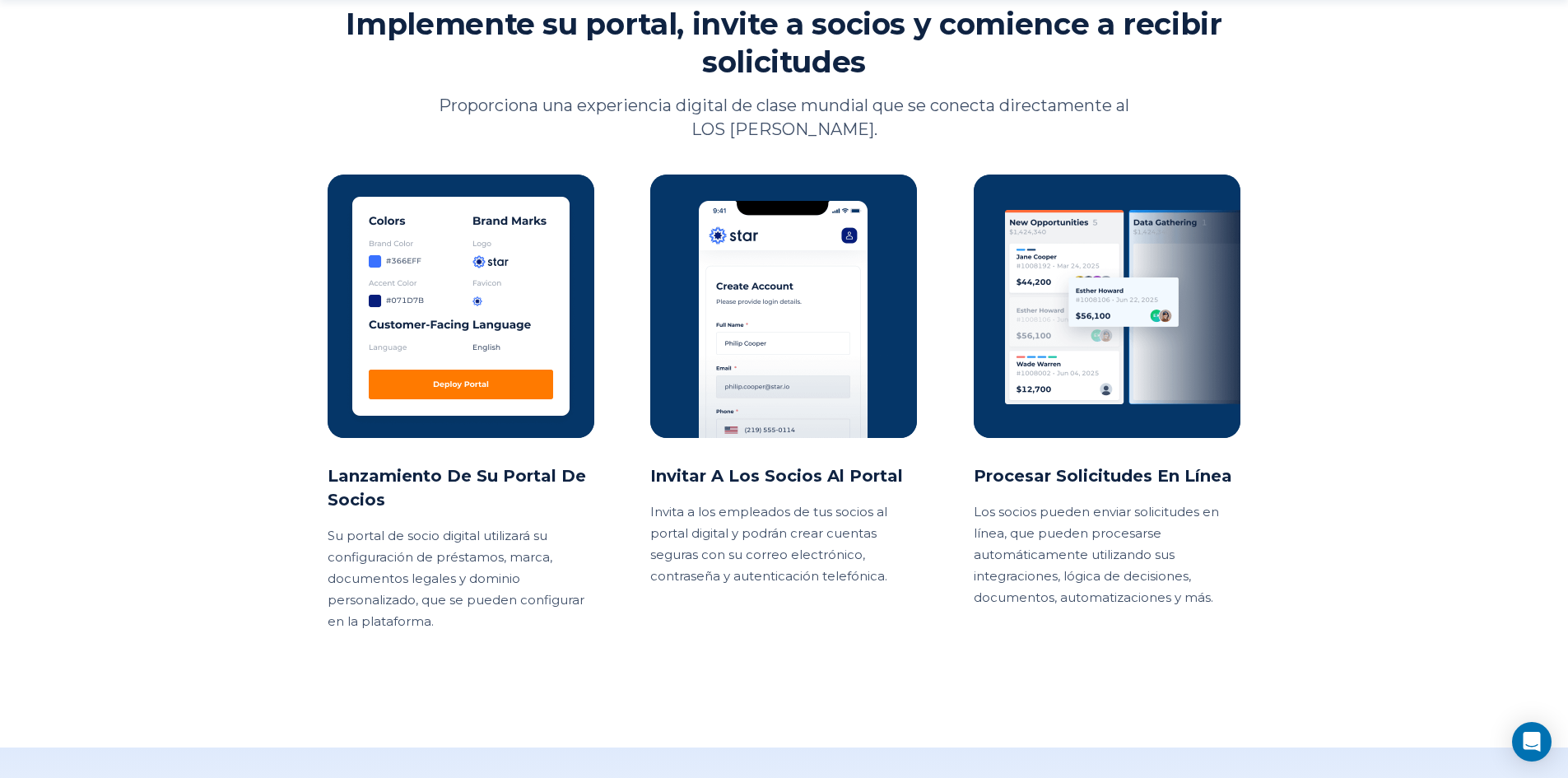
scroll to position [1564, 0]
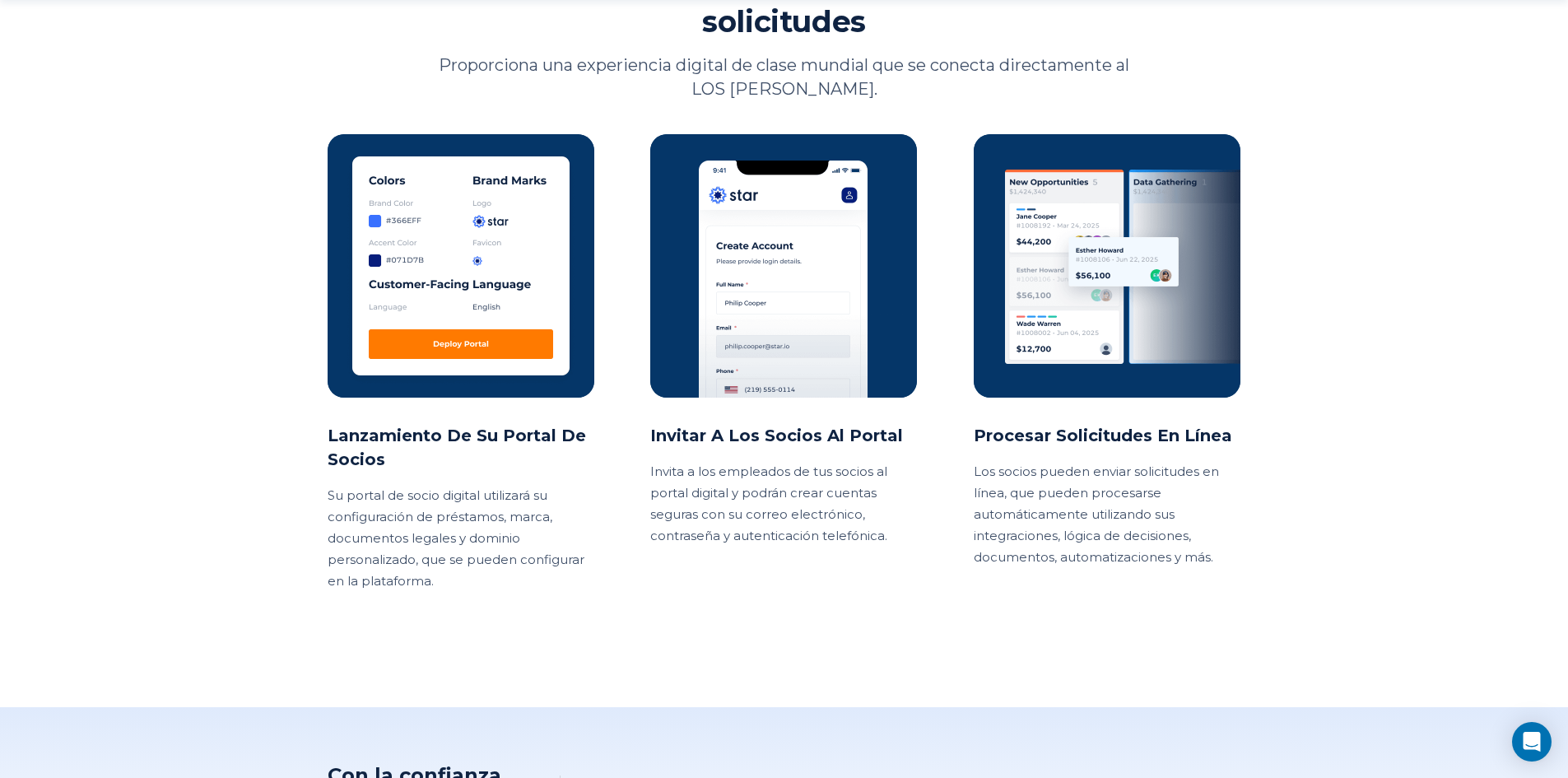
click at [518, 433] on font "Lanzamiento de su portal de socios" at bounding box center [456, 447] width 258 height 43
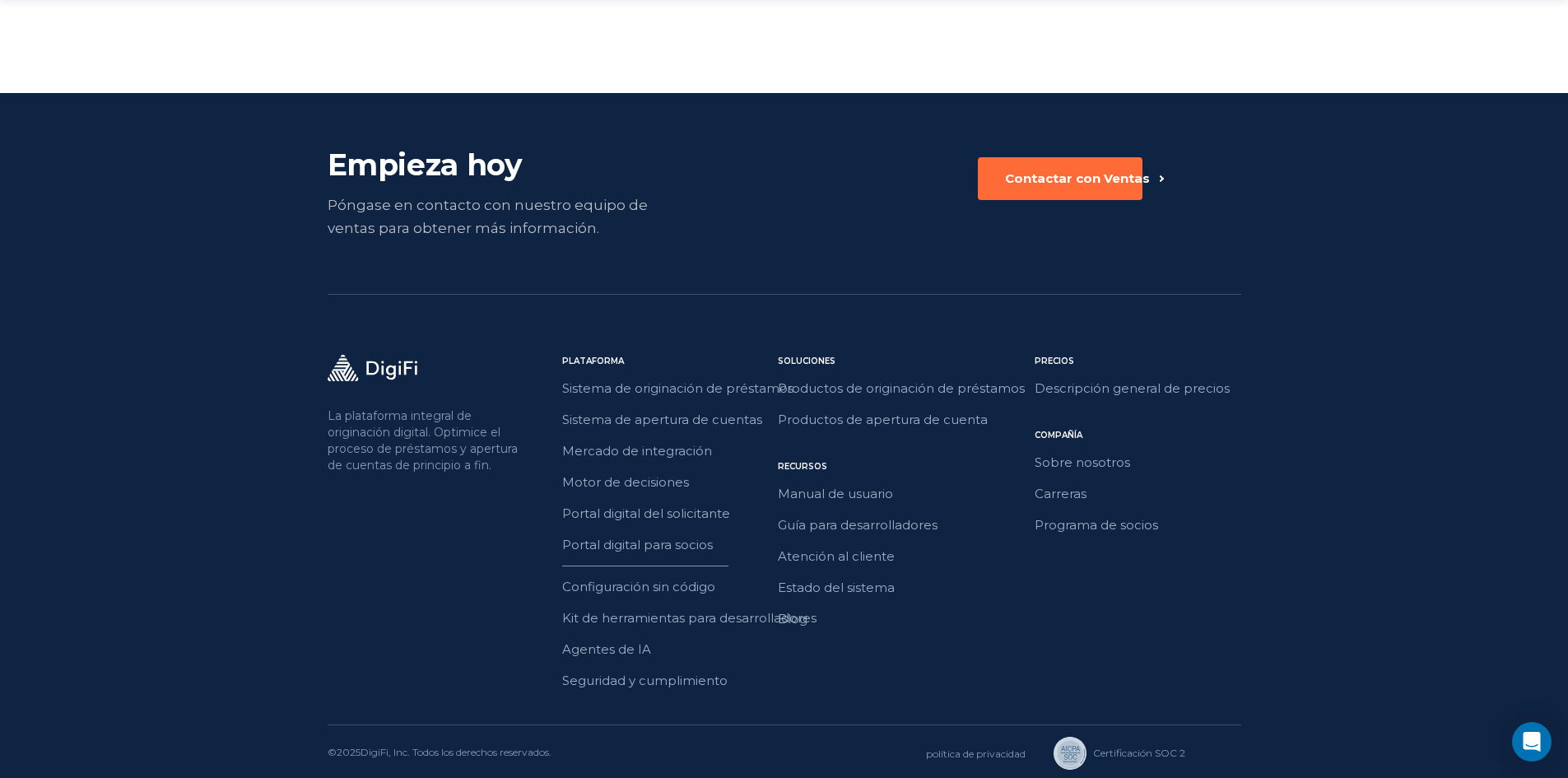
scroll to position [2967, 0]
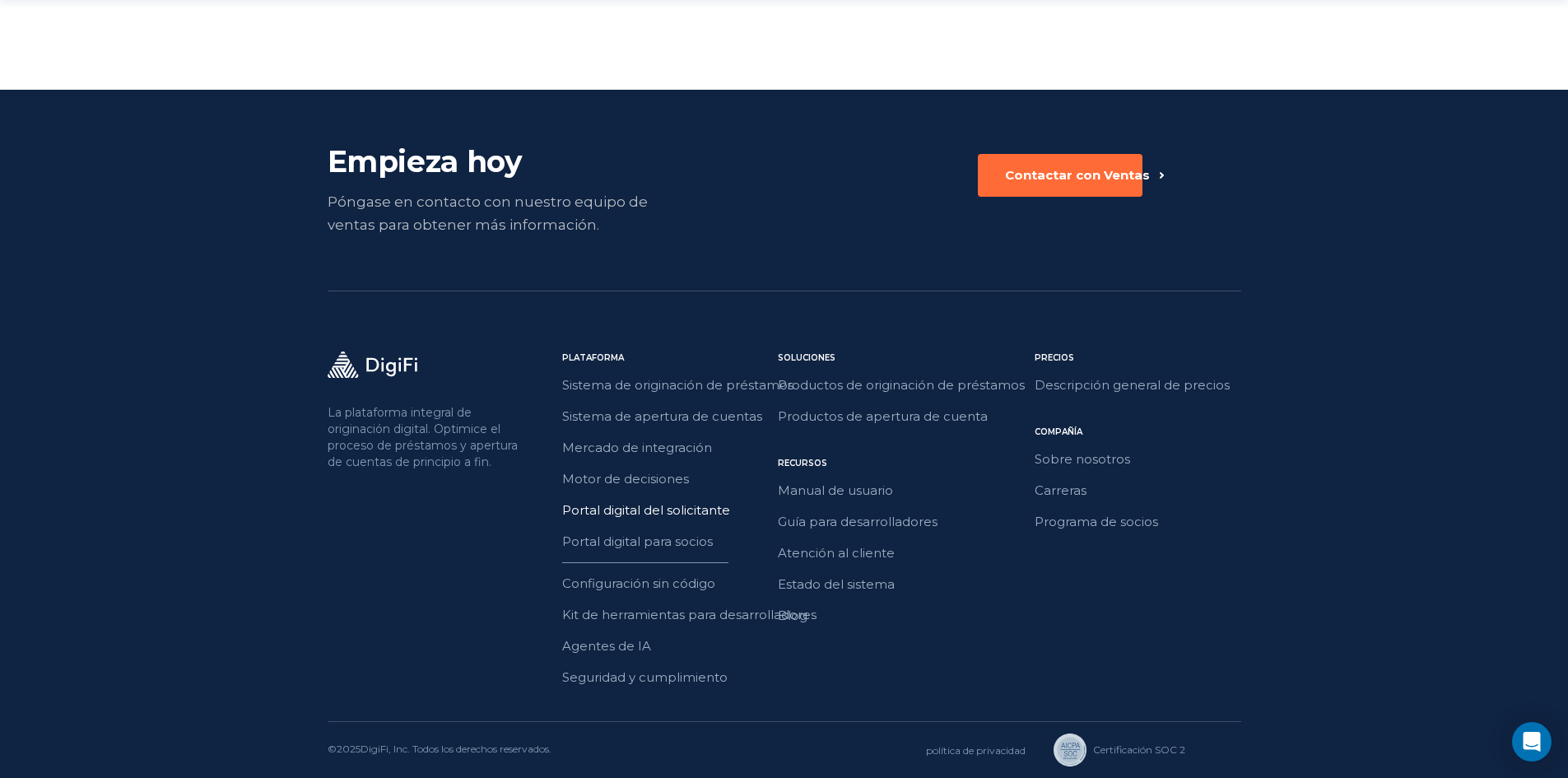
click at [638, 515] on font "Portal digital del solicitante" at bounding box center [646, 510] width 168 height 16
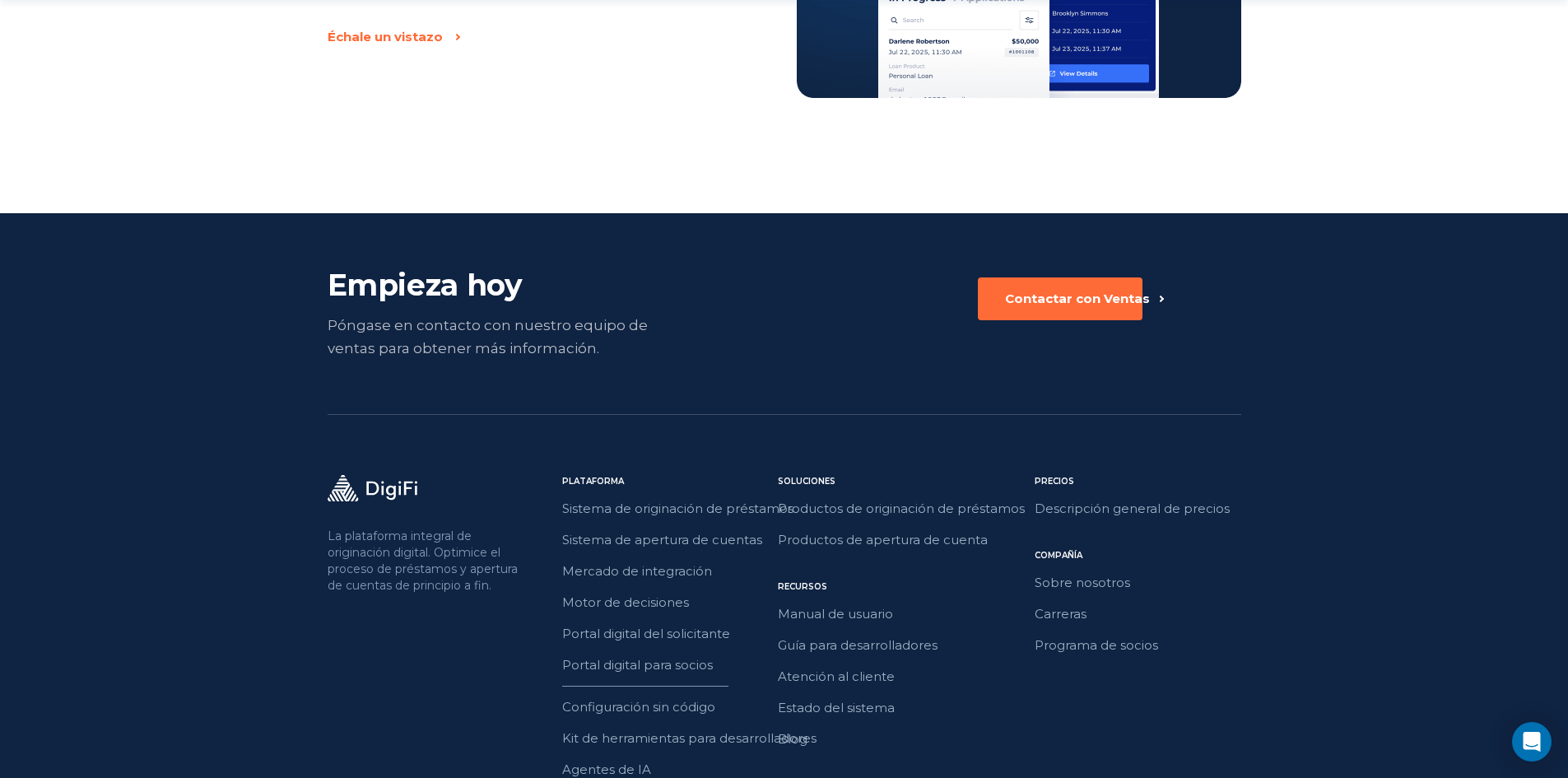
scroll to position [2964, 0]
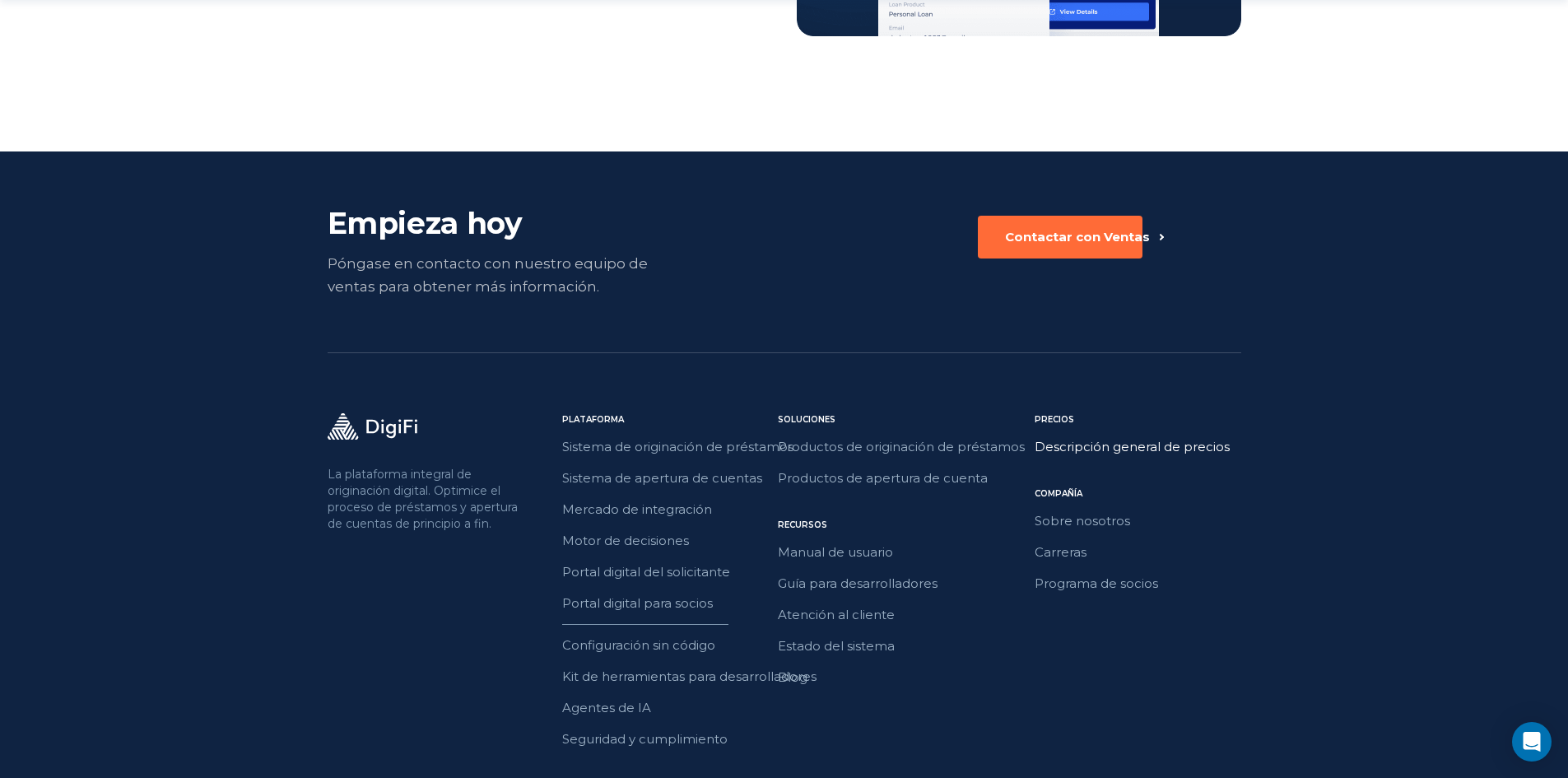
click at [1144, 450] on font "Descripción general de precios" at bounding box center [1131, 446] width 195 height 16
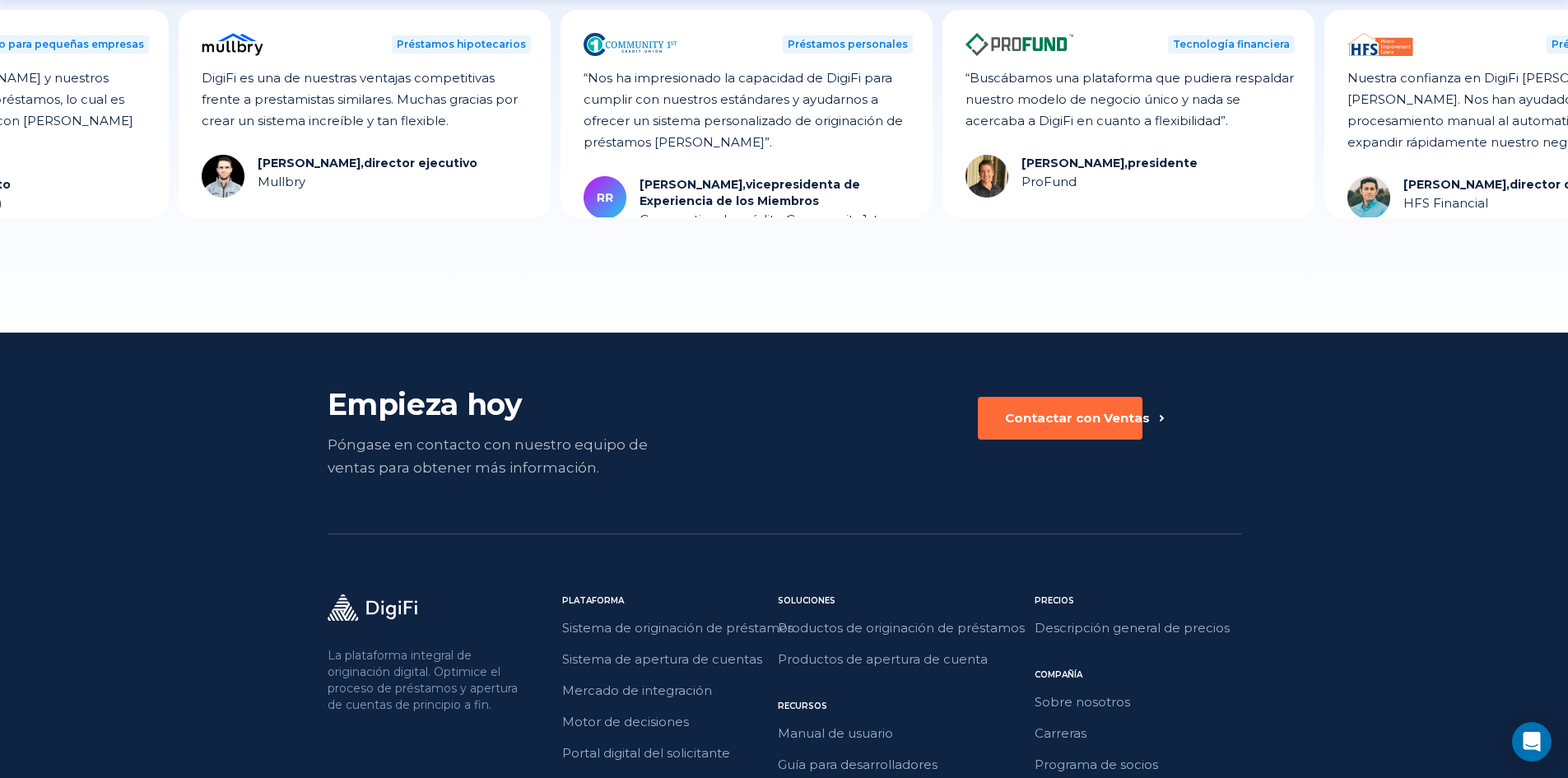
scroll to position [2223, 0]
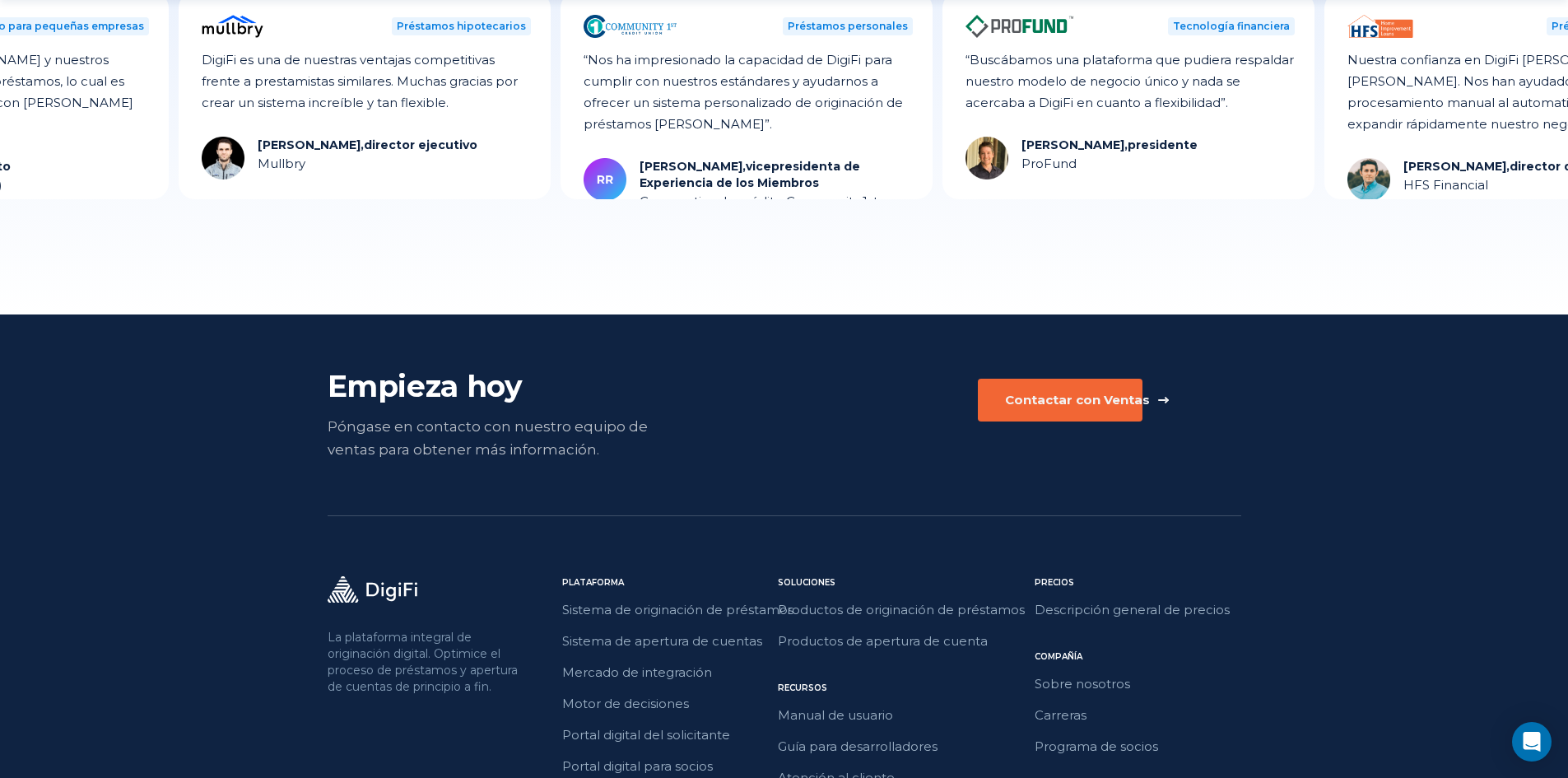
click at [1074, 384] on button "Contactar con Ventas" at bounding box center [1059, 399] width 165 height 43
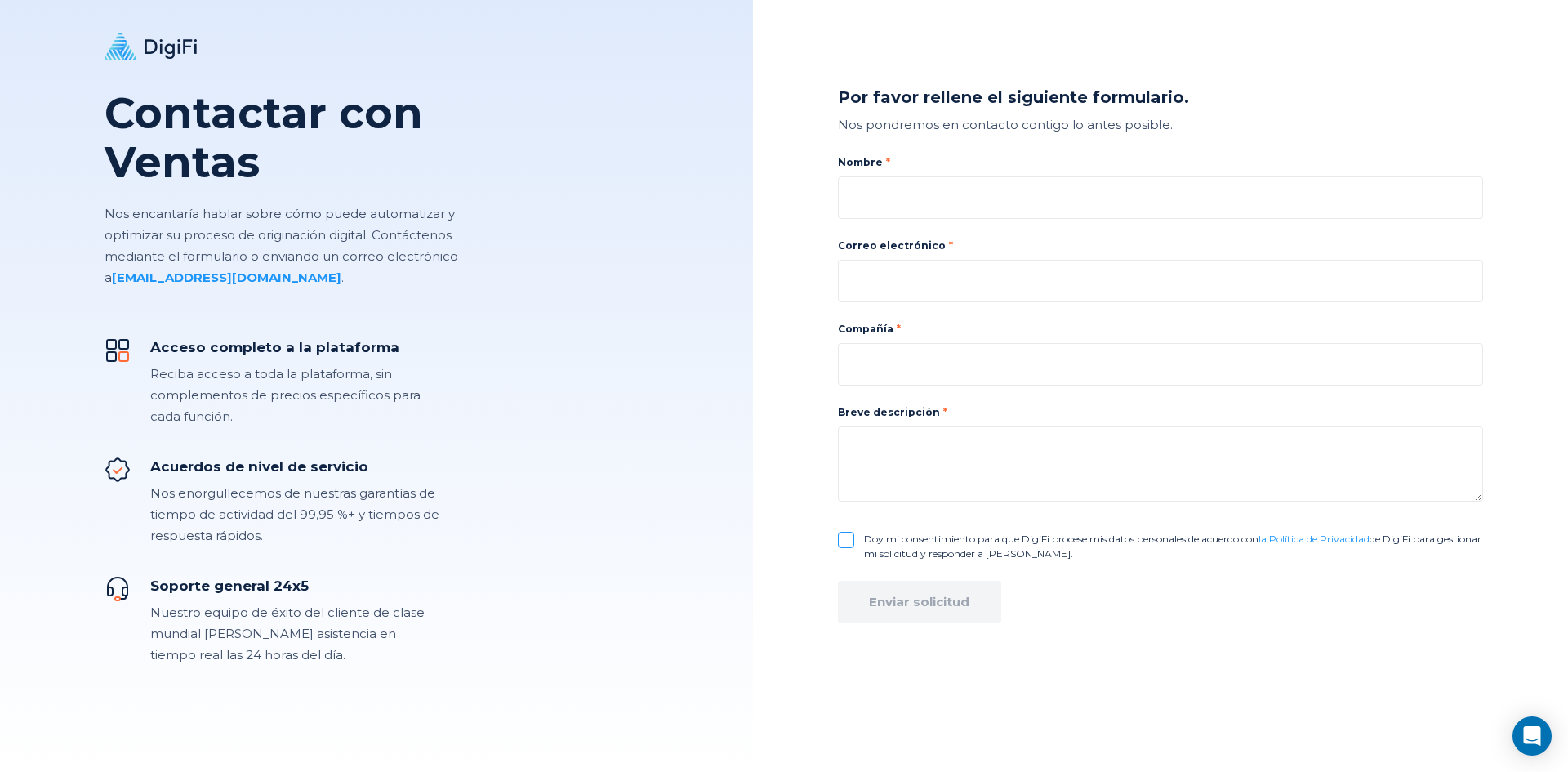
click at [964, 173] on div "Nombre" at bounding box center [1160, 187] width 645 height 64
click at [965, 204] on input at bounding box center [1160, 197] width 645 height 42
type input "[PERSON_NAME]"
type input "[EMAIL_ADDRESS][DOMAIN_NAME]"
type input ","
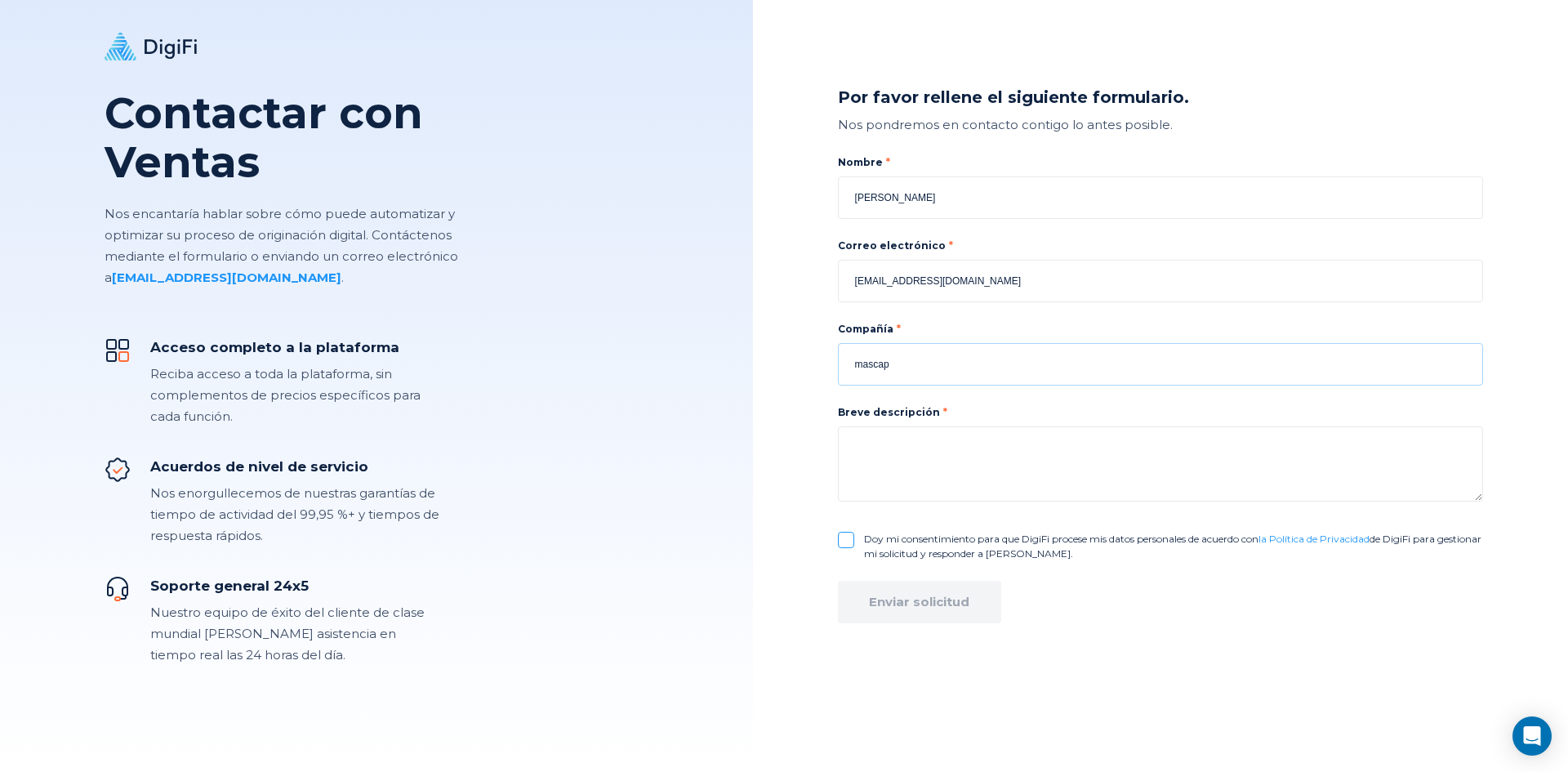
type input "mascap"
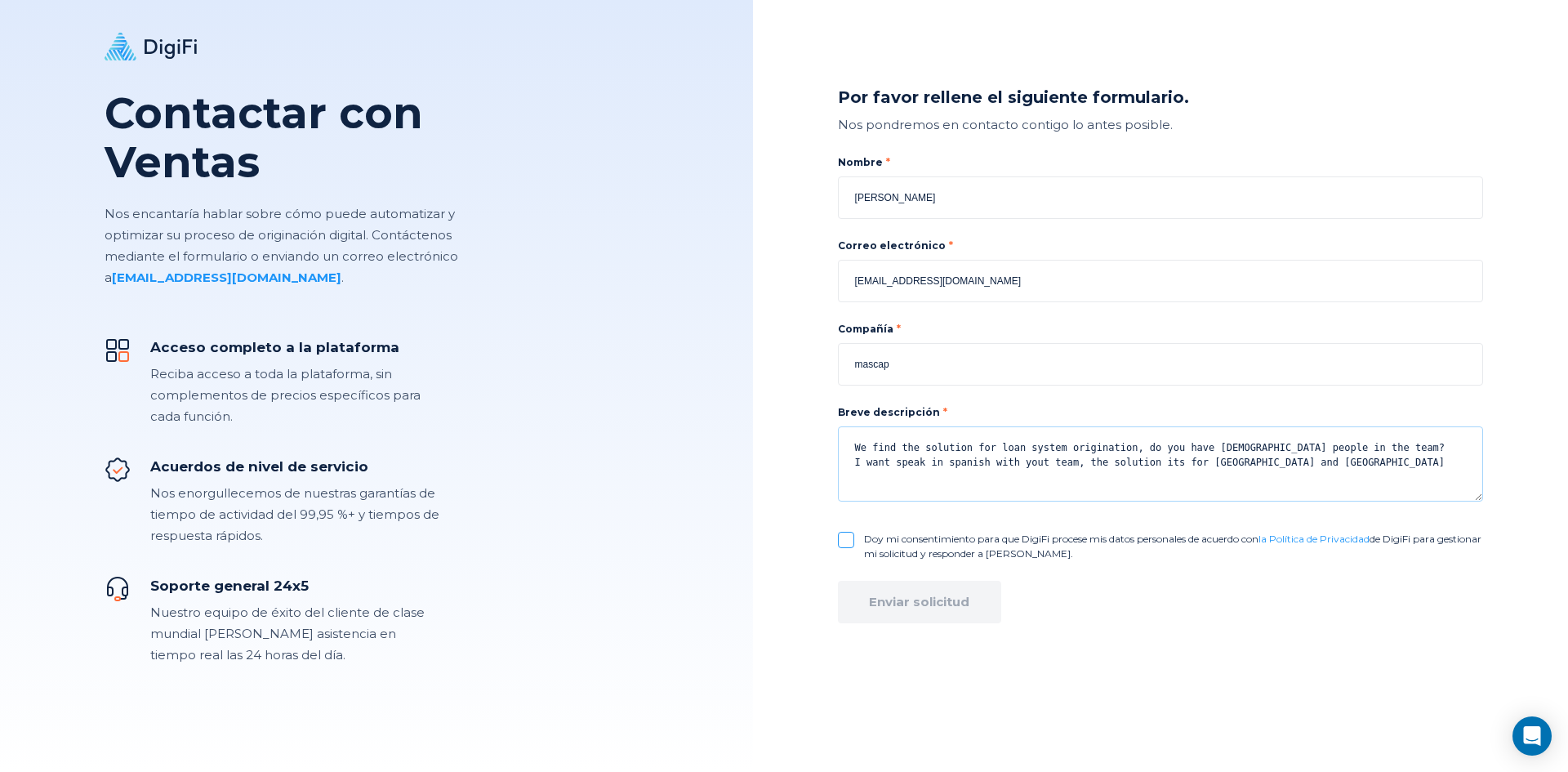
type textarea "We find the solution for loan system origination, do you have [DEMOGRAPHIC_DATA…"
click at [840, 538] on input "Doy mi consentimiento para que DigiFi procese mis datos personales de acuerdo c…" at bounding box center [846, 540] width 17 height 17
checkbox input "true"
click at [857, 579] on form "Nombre [PERSON_NAME] electrónico [EMAIL_ADDRESS][DOMAIN_NAME] Compañía mascap B…" at bounding box center [1160, 423] width 645 height 575
click at [880, 599] on font "Enviar solicitud" at bounding box center [918, 601] width 100 height 16
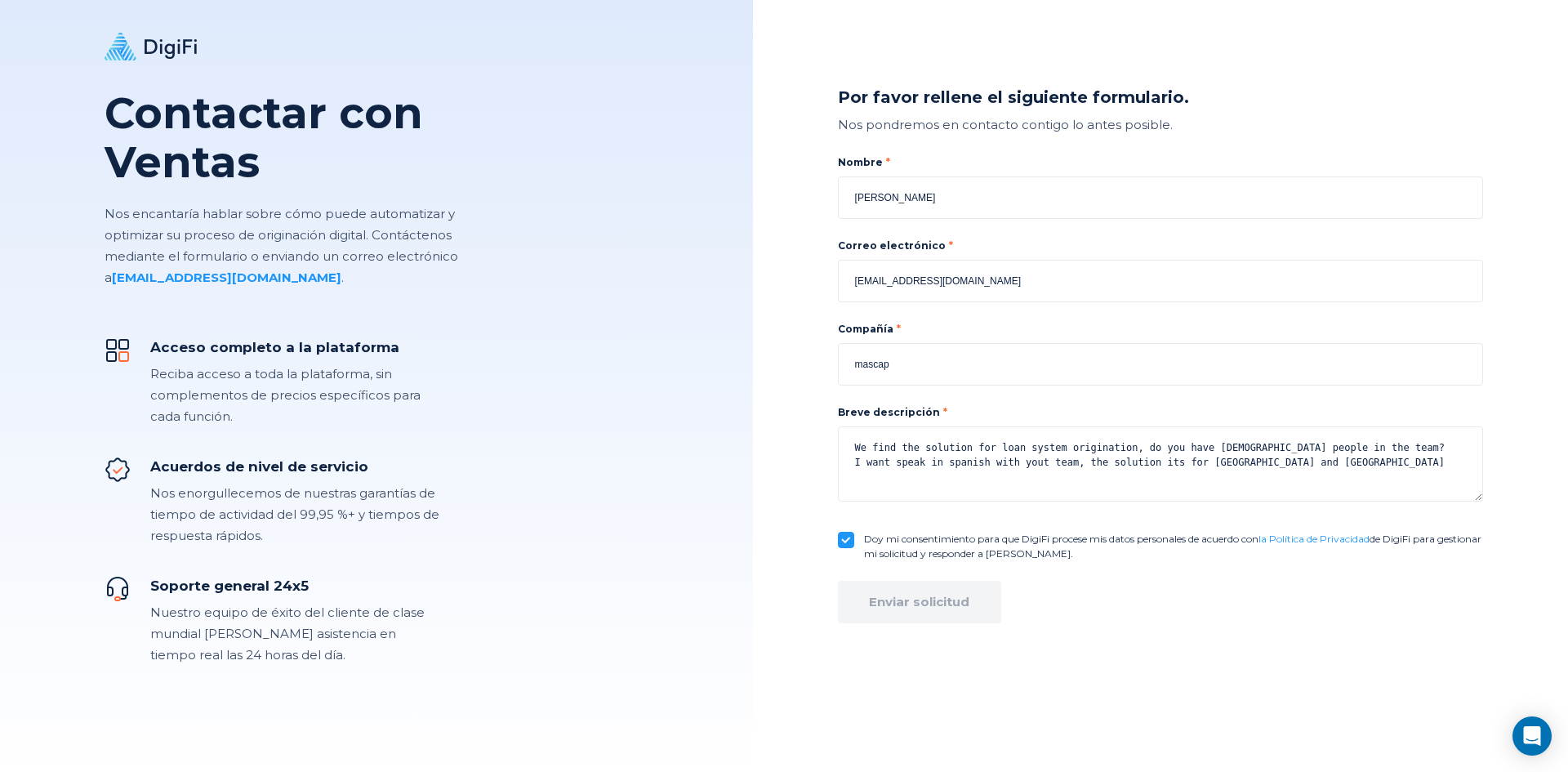
checkbox input "false"
